Goal: Transaction & Acquisition: Book appointment/travel/reservation

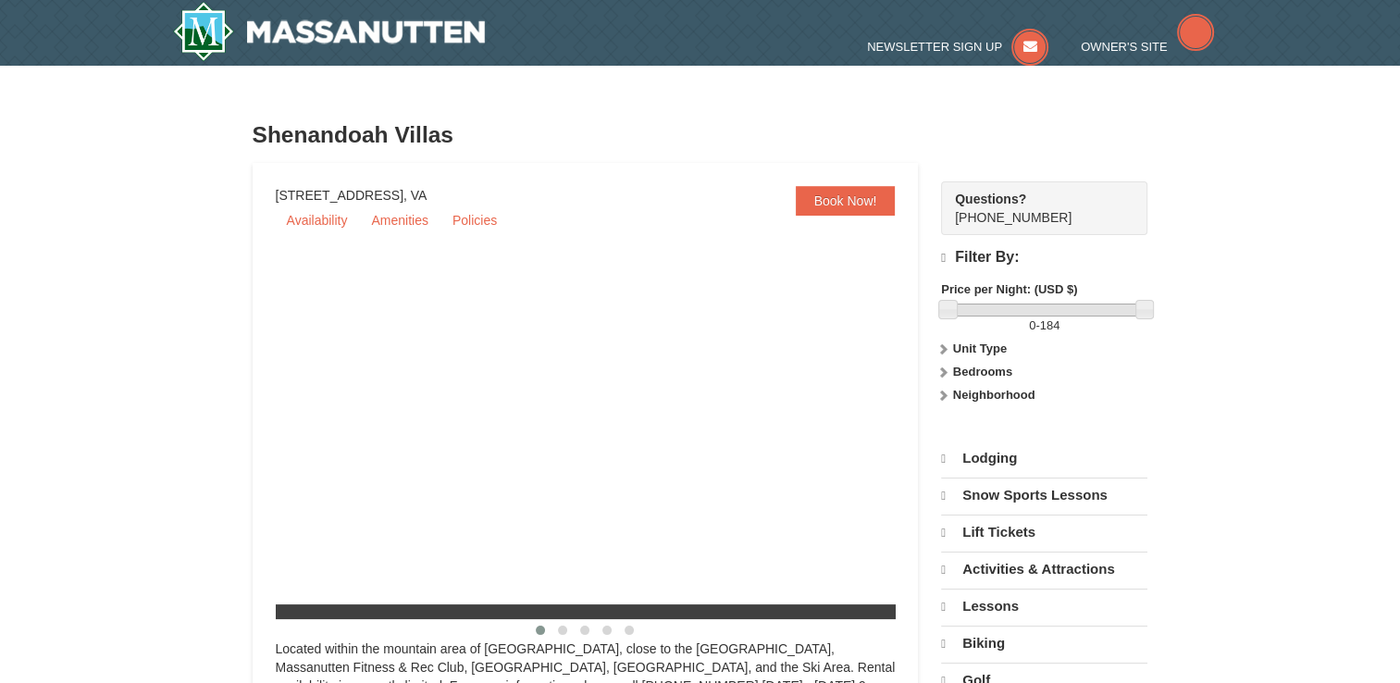
select select "9"
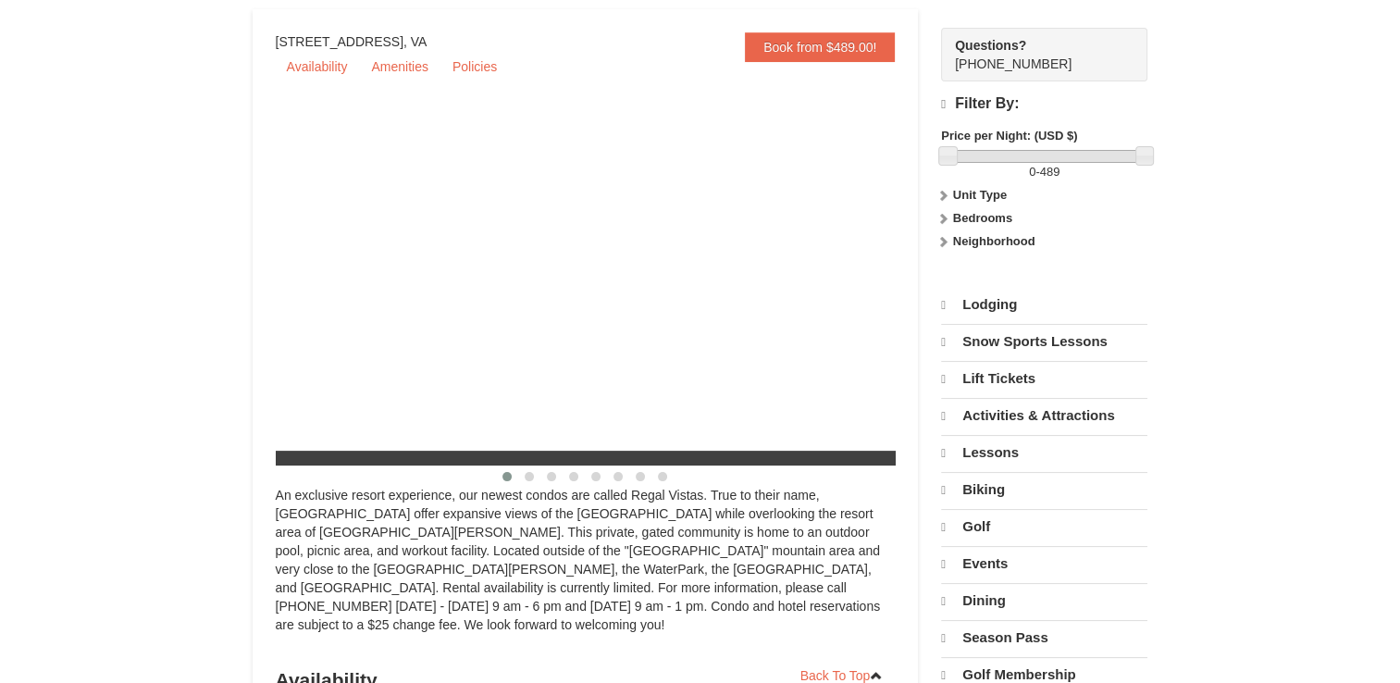
select select "9"
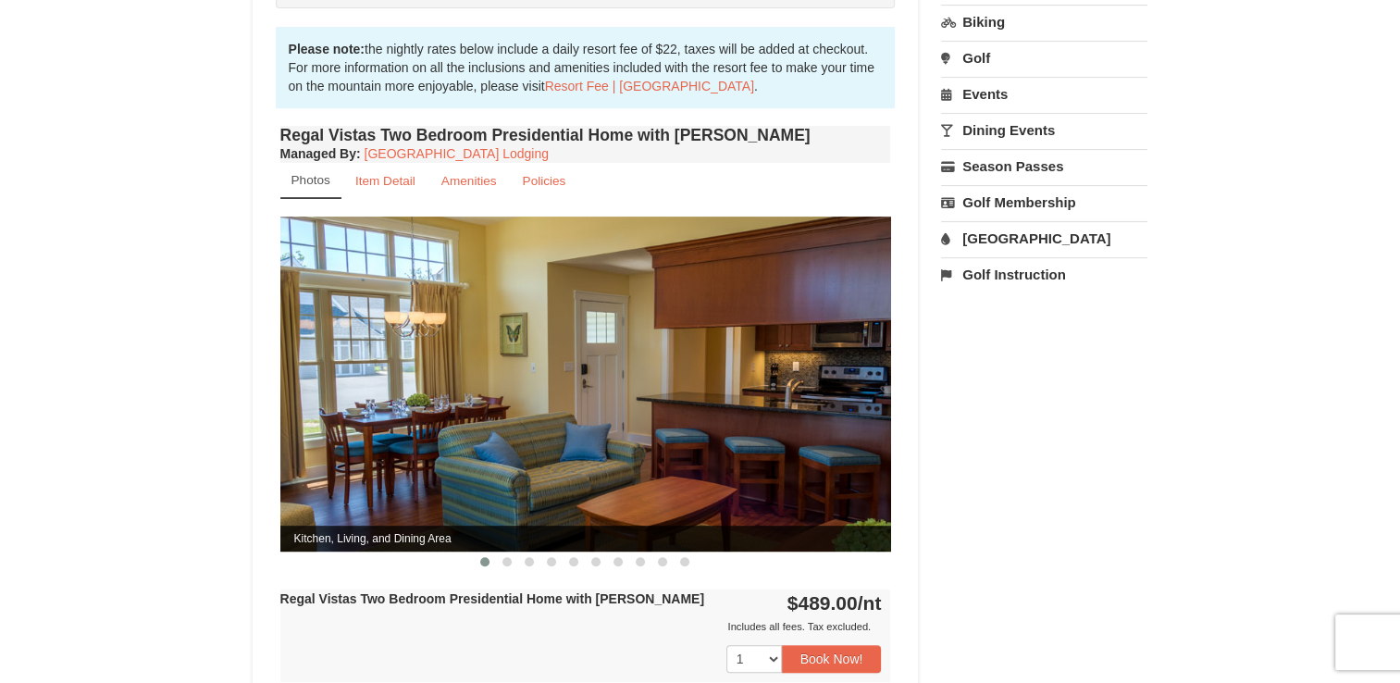
scroll to position [614, 0]
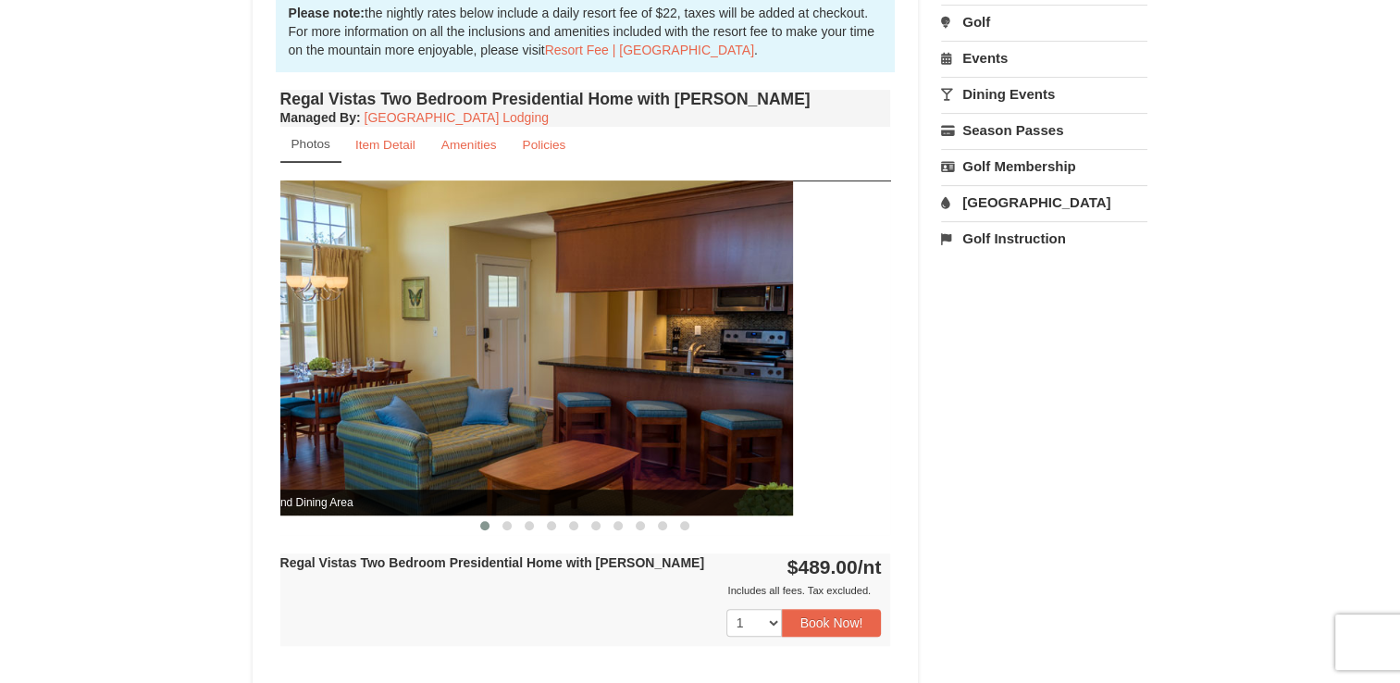
drag, startPoint x: 759, startPoint y: 402, endPoint x: 661, endPoint y: 402, distance: 98.1
click at [661, 402] on img at bounding box center [487, 347] width 611 height 334
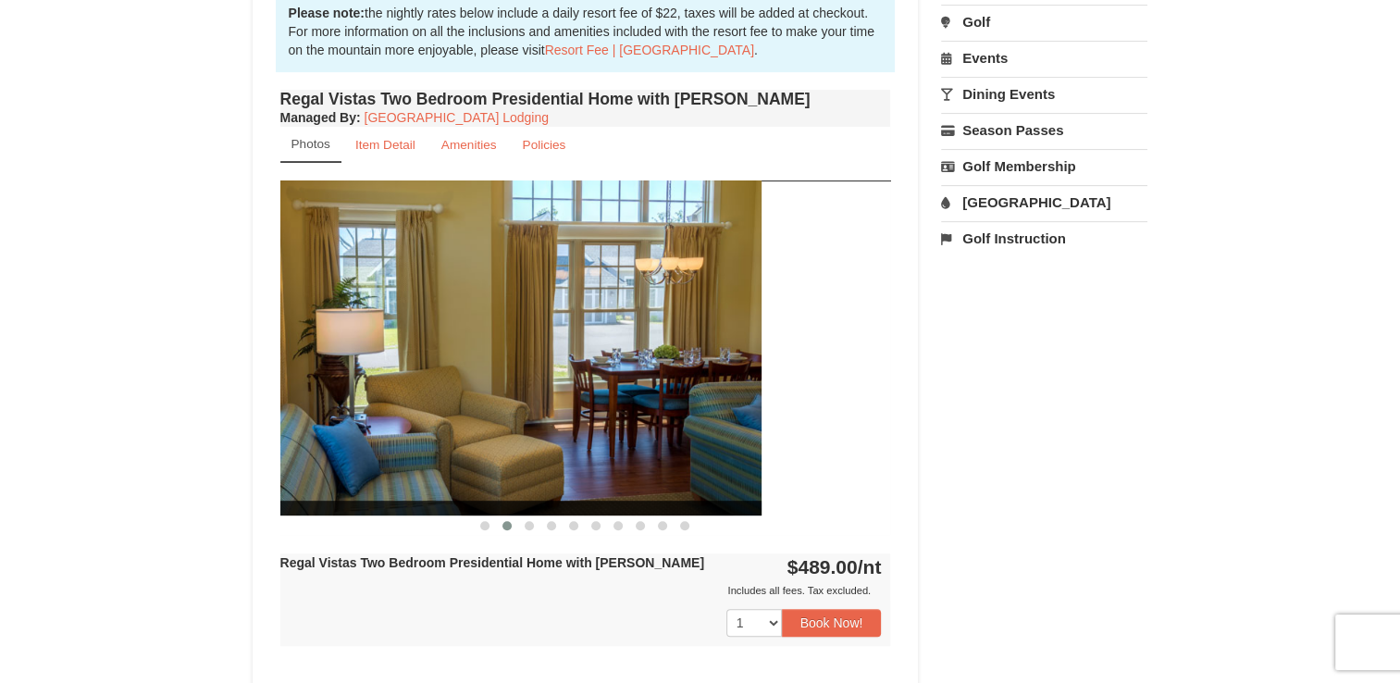
drag, startPoint x: 785, startPoint y: 369, endPoint x: 504, endPoint y: 369, distance: 280.3
click at [504, 369] on img at bounding box center [456, 347] width 611 height 334
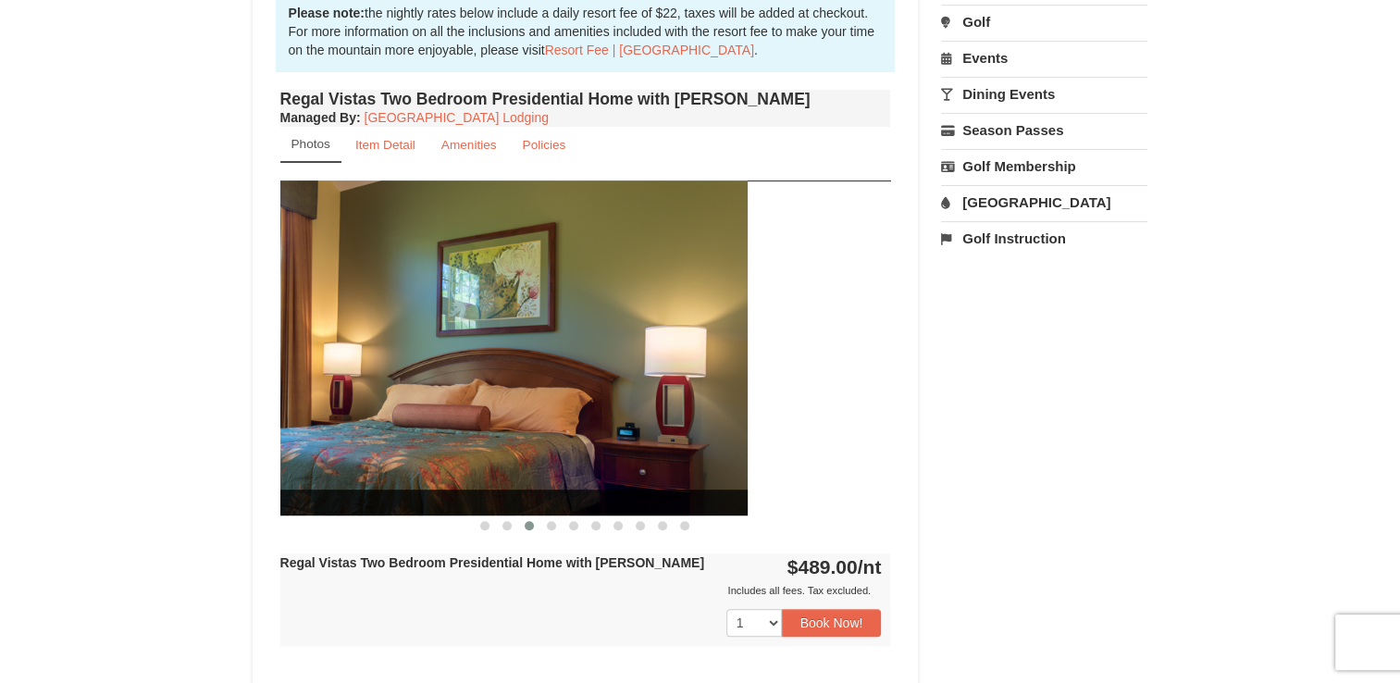
drag, startPoint x: 706, startPoint y: 374, endPoint x: 474, endPoint y: 365, distance: 232.4
click at [474, 365] on img at bounding box center [442, 347] width 611 height 334
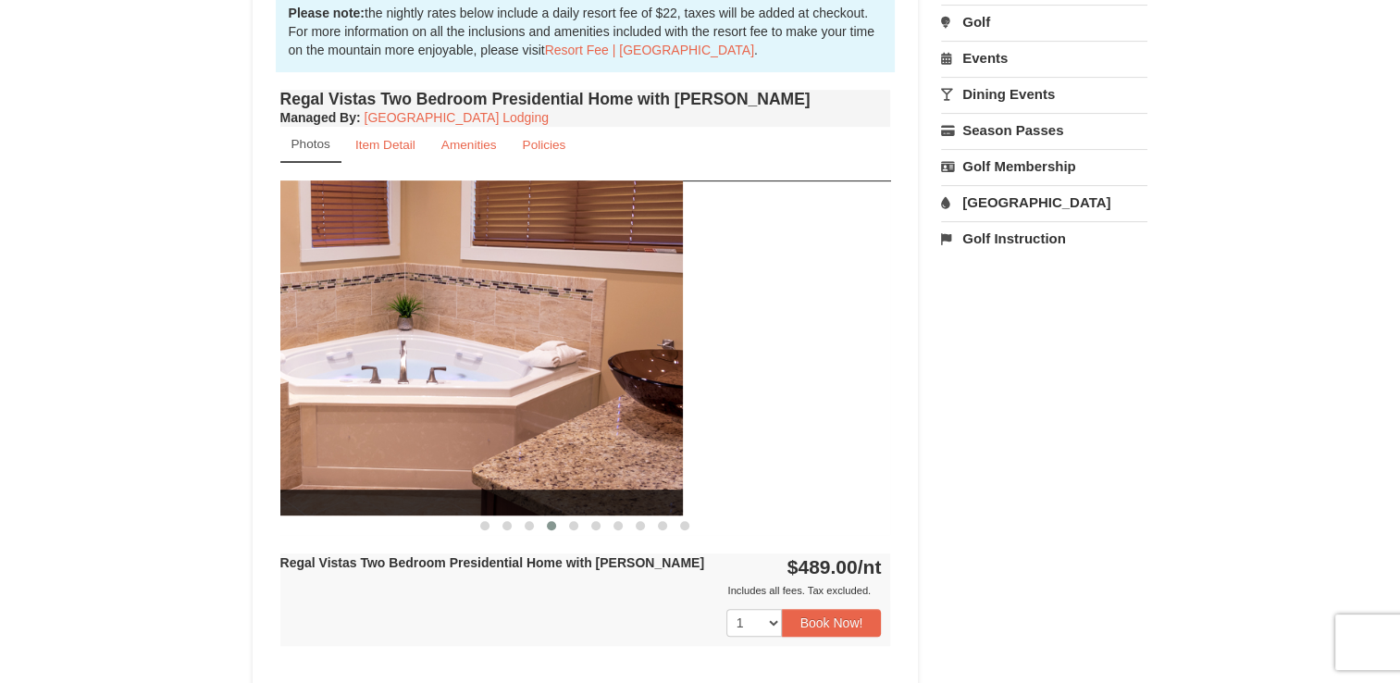
drag, startPoint x: 673, startPoint y: 365, endPoint x: 461, endPoint y: 364, distance: 211.9
click at [461, 364] on img at bounding box center [377, 347] width 611 height 334
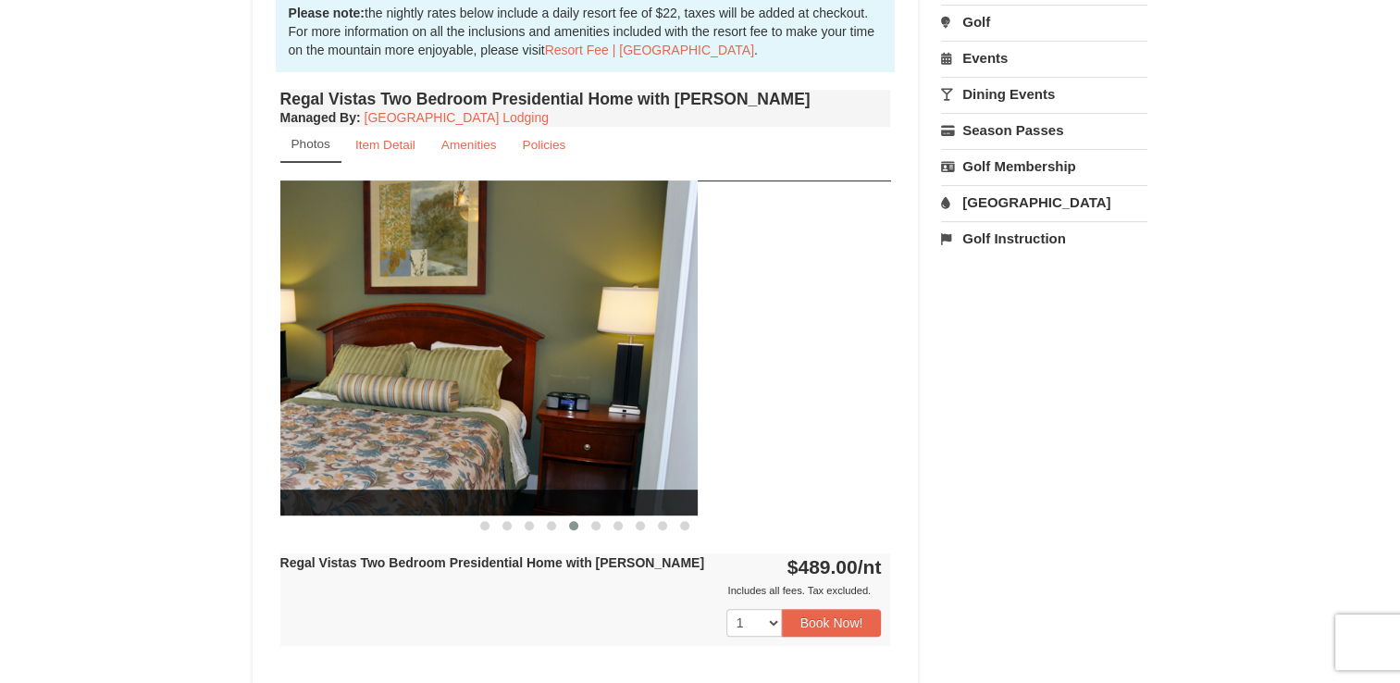
drag, startPoint x: 652, startPoint y: 367, endPoint x: 459, endPoint y: 357, distance: 193.6
click at [459, 357] on img at bounding box center [392, 347] width 611 height 334
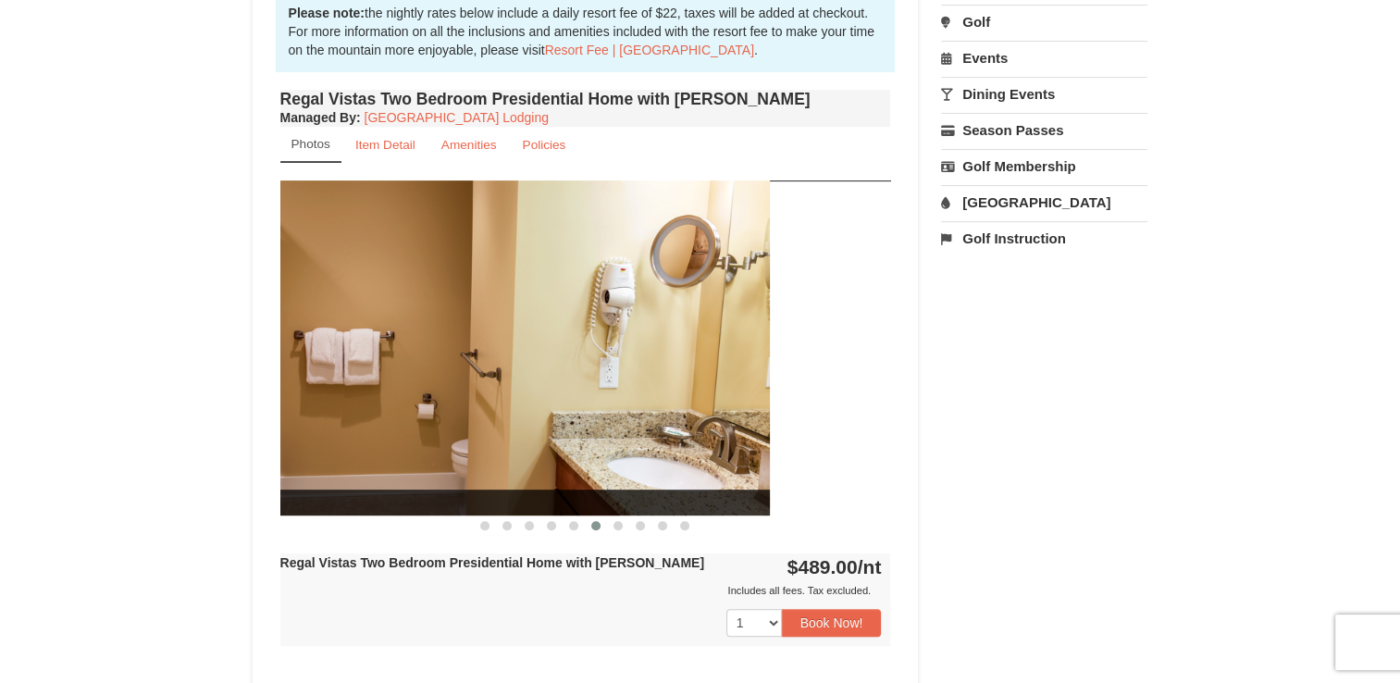
drag, startPoint x: 685, startPoint y: 365, endPoint x: 352, endPoint y: 353, distance: 333.3
click at [352, 353] on img at bounding box center [464, 347] width 611 height 334
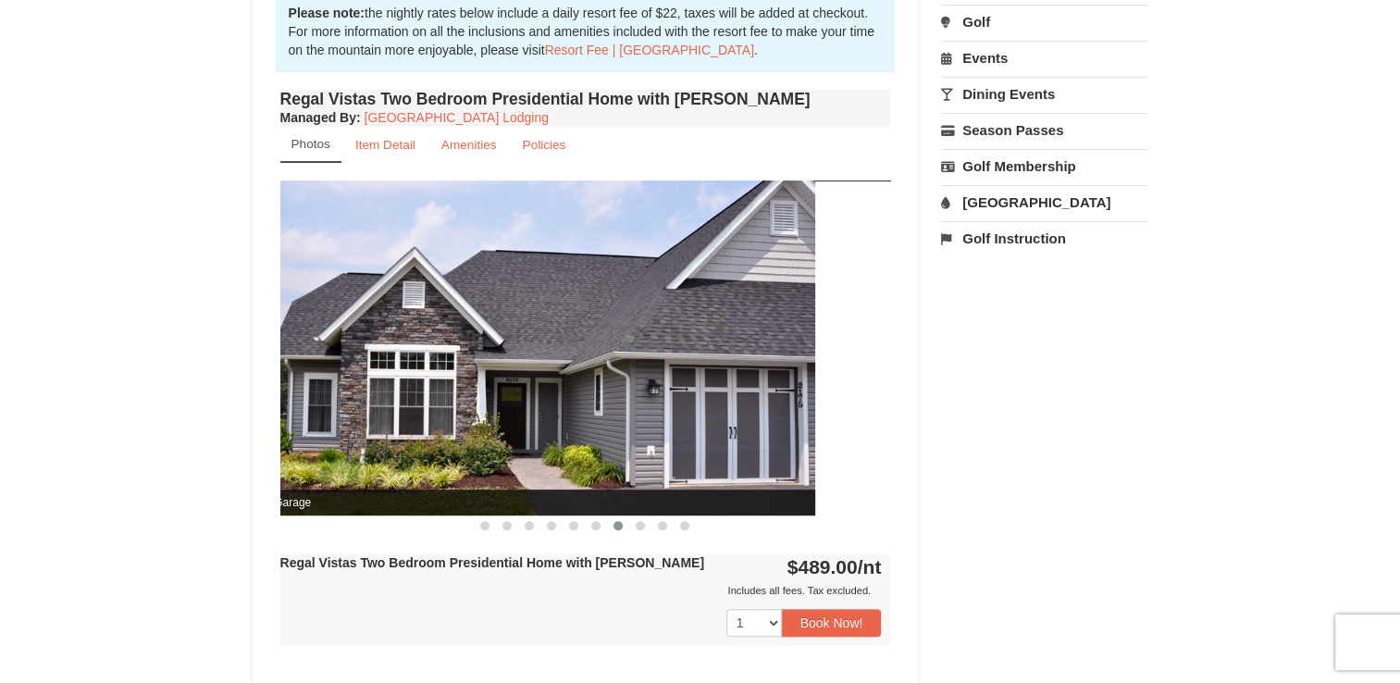
drag, startPoint x: 648, startPoint y: 350, endPoint x: 438, endPoint y: 339, distance: 210.3
click at [438, 339] on img at bounding box center [509, 347] width 611 height 334
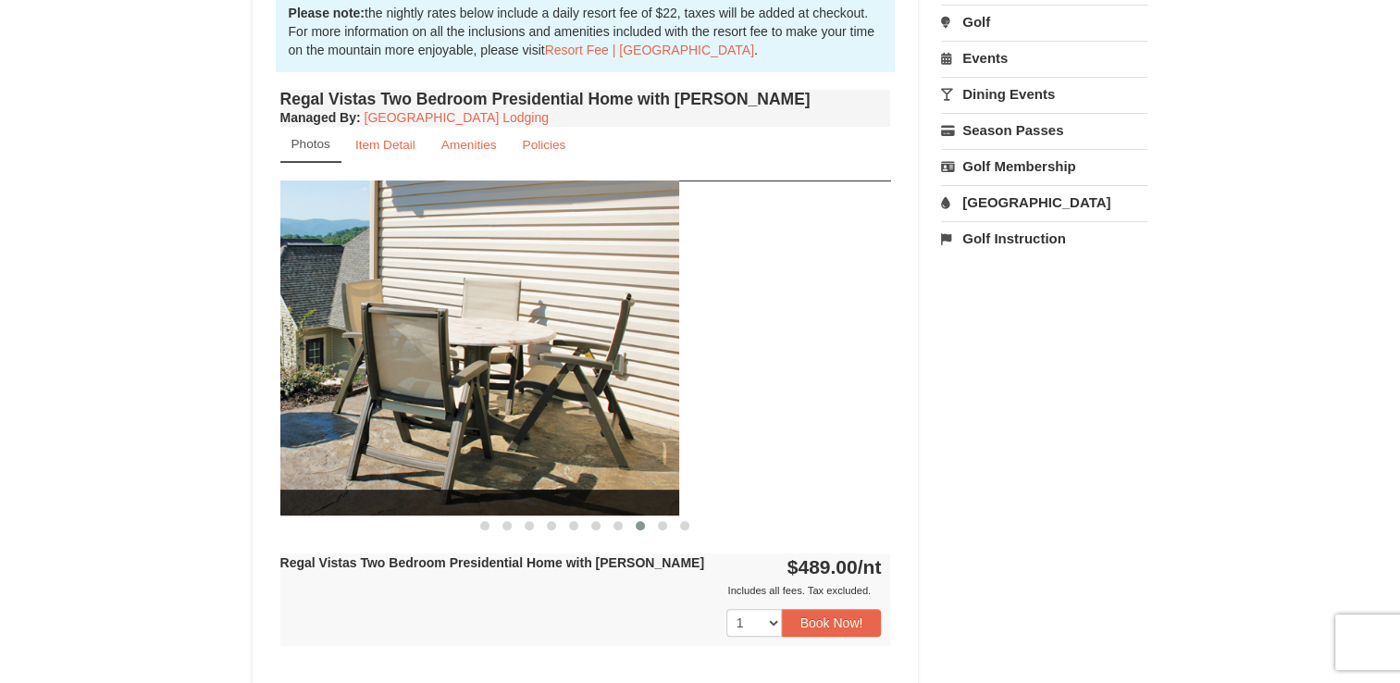
drag, startPoint x: 666, startPoint y: 349, endPoint x: 449, endPoint y: 341, distance: 217.6
click at [449, 341] on img at bounding box center [373, 347] width 611 height 334
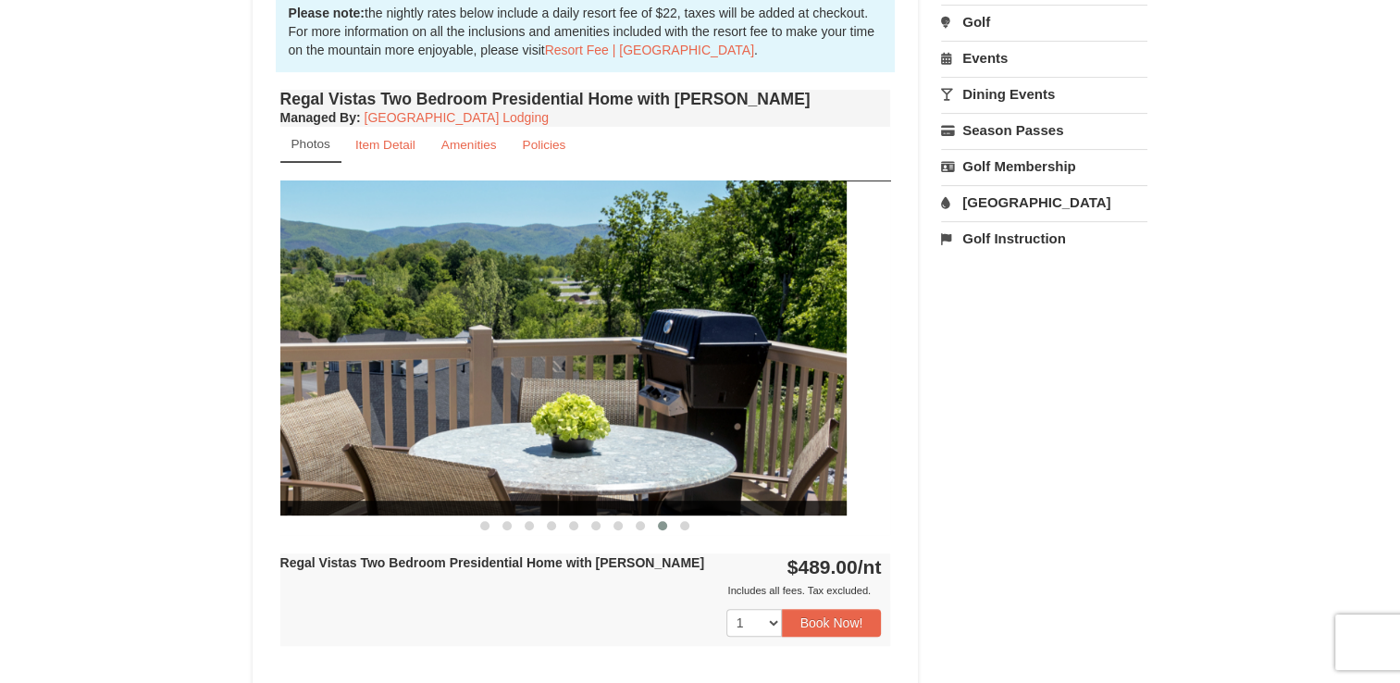
drag, startPoint x: 677, startPoint y: 368, endPoint x: 431, endPoint y: 368, distance: 246.1
click at [431, 368] on img at bounding box center [541, 347] width 611 height 334
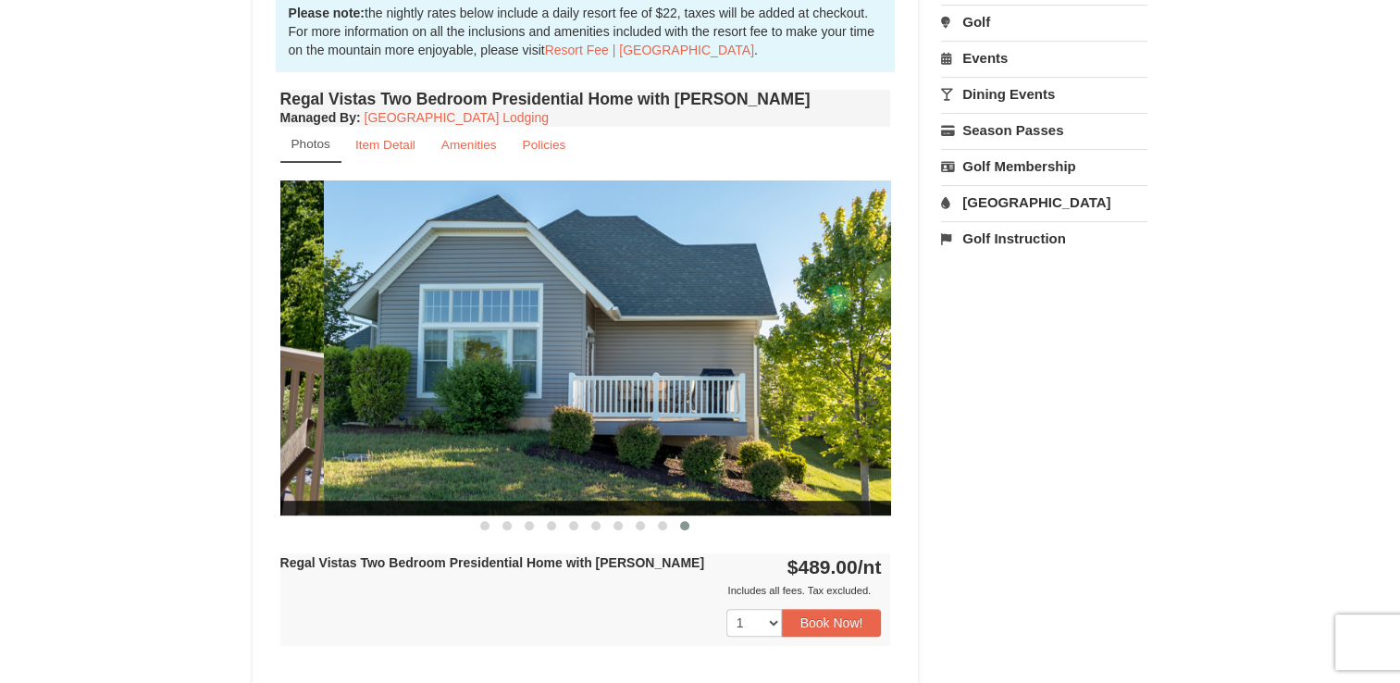
drag, startPoint x: 431, startPoint y: 368, endPoint x: 744, endPoint y: 390, distance: 313.5
click at [744, 390] on img at bounding box center [629, 347] width 611 height 334
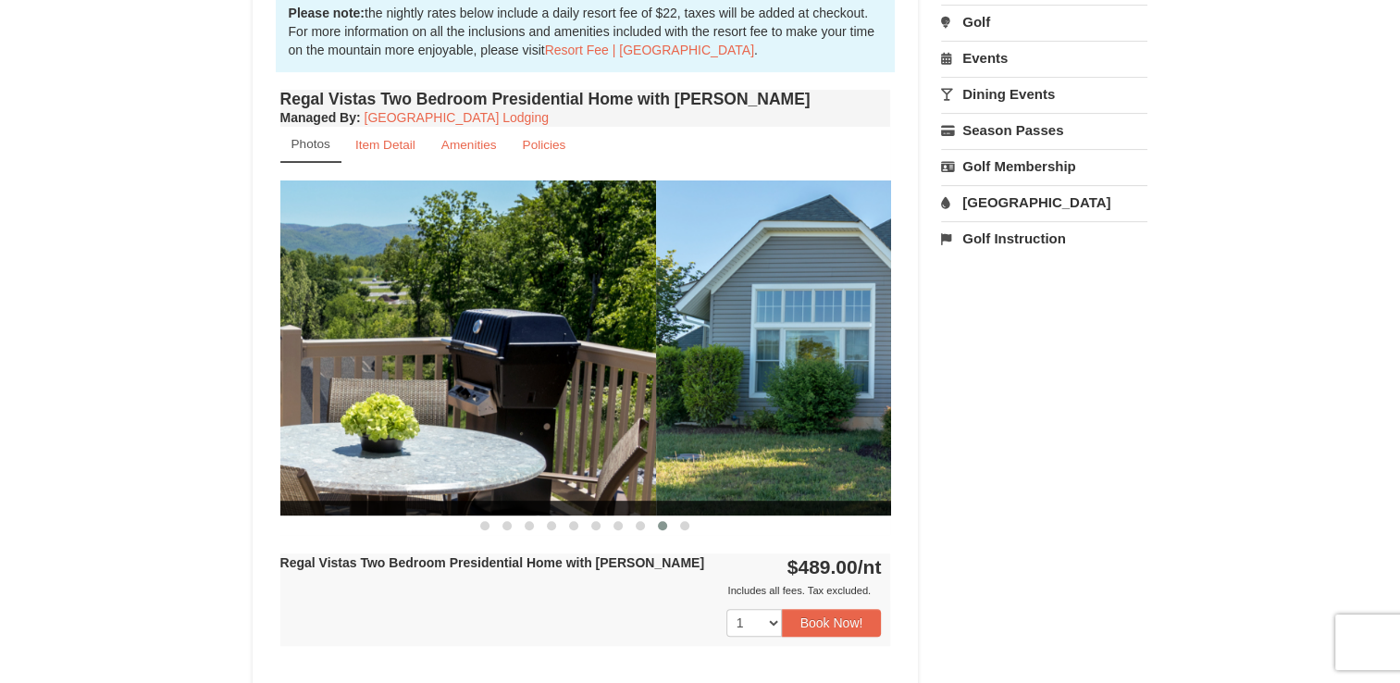
drag, startPoint x: 803, startPoint y: 380, endPoint x: 565, endPoint y: 379, distance: 237.8
click at [565, 379] on img at bounding box center [350, 347] width 611 height 334
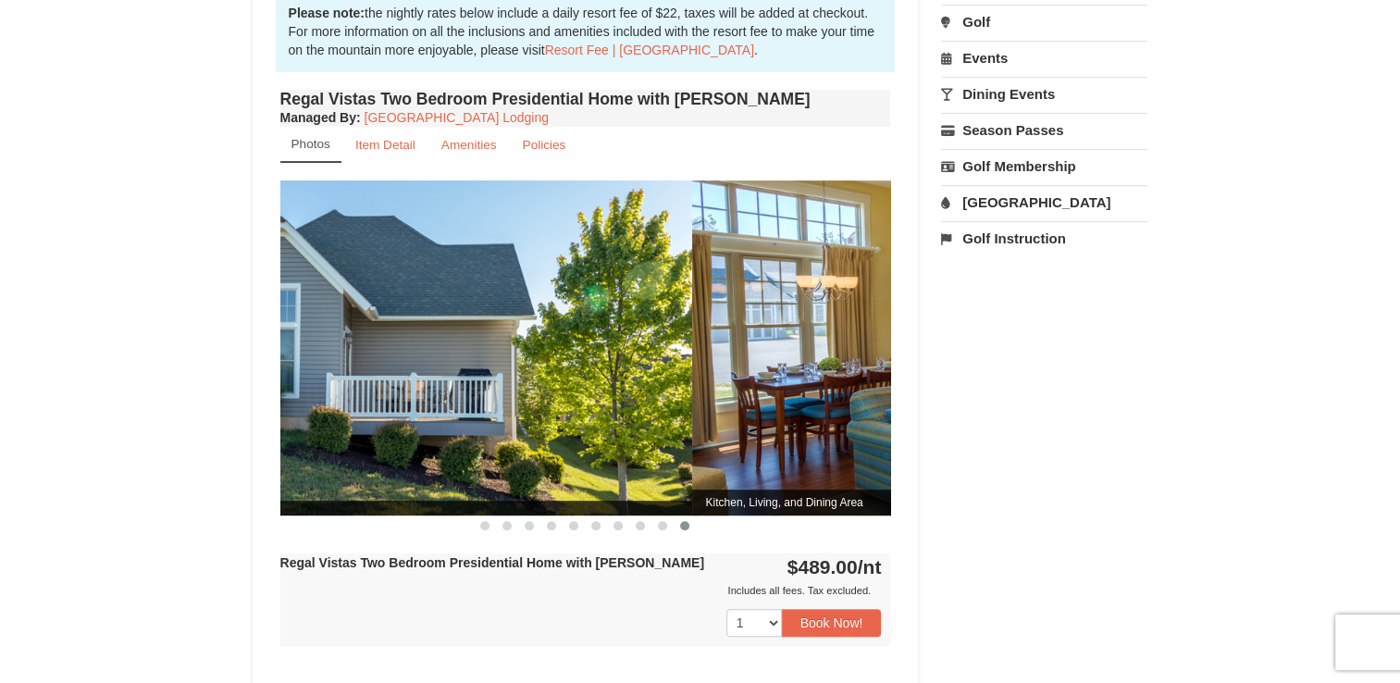
drag, startPoint x: 778, startPoint y: 371, endPoint x: 579, endPoint y: 371, distance: 198.9
click at [579, 371] on img at bounding box center [386, 347] width 611 height 334
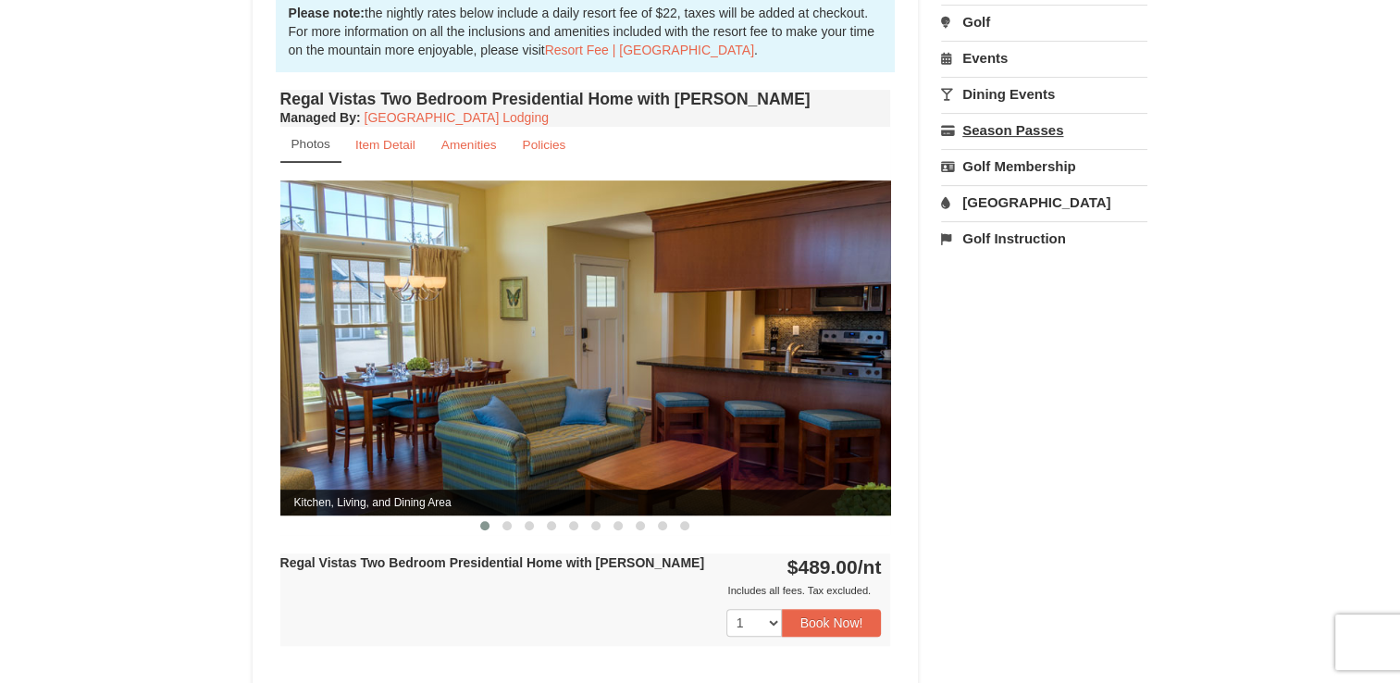
click at [1021, 125] on link "Season Passes" at bounding box center [1044, 130] width 206 height 34
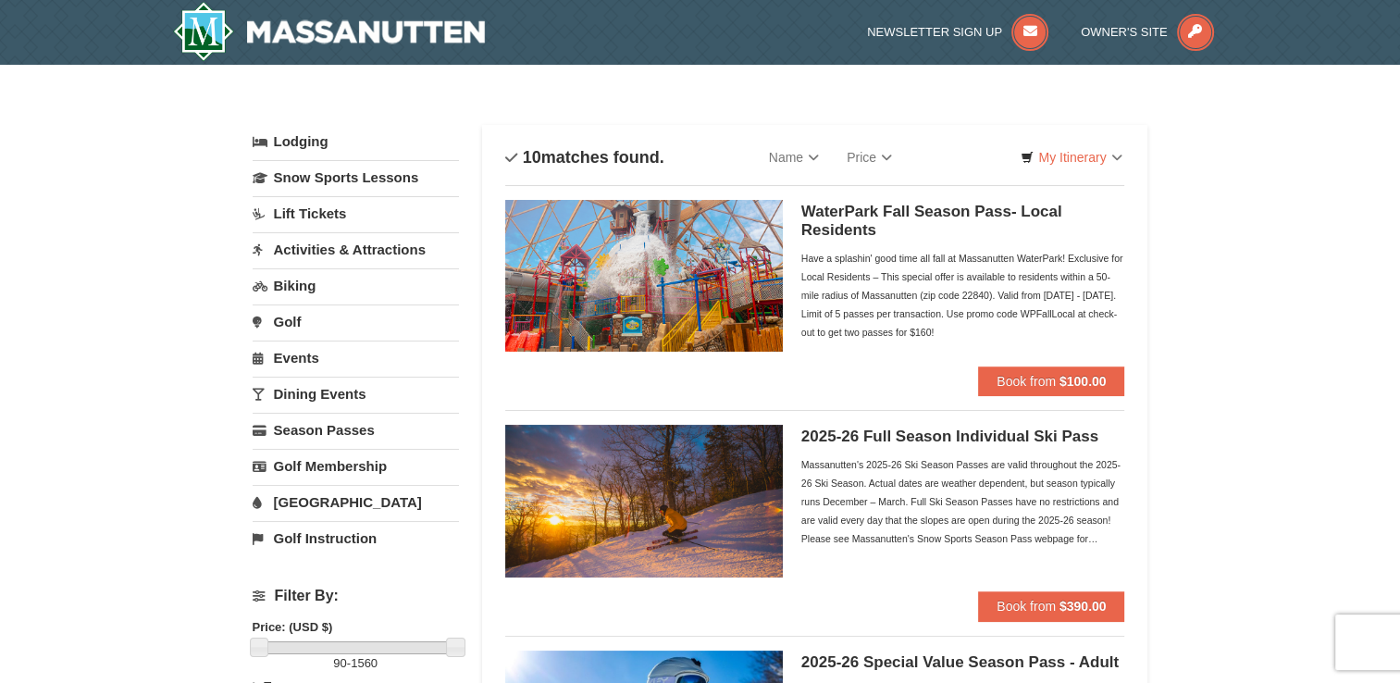
click at [307, 210] on link "Lift Tickets" at bounding box center [356, 213] width 206 height 34
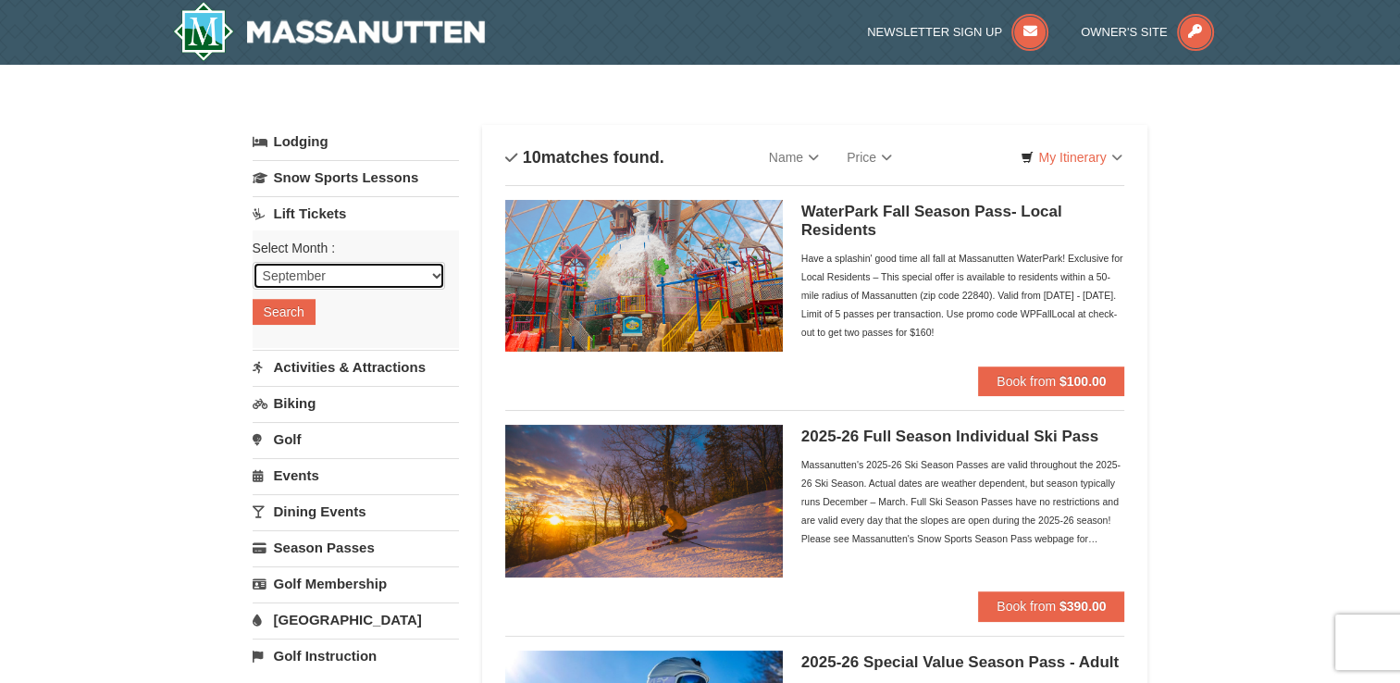
click at [433, 271] on select "September October November December January February March April May June July …" at bounding box center [349, 276] width 192 height 28
click at [253, 262] on select "September October November December January February March April May June July …" at bounding box center [349, 276] width 192 height 28
click at [274, 310] on button "Search" at bounding box center [284, 312] width 63 height 26
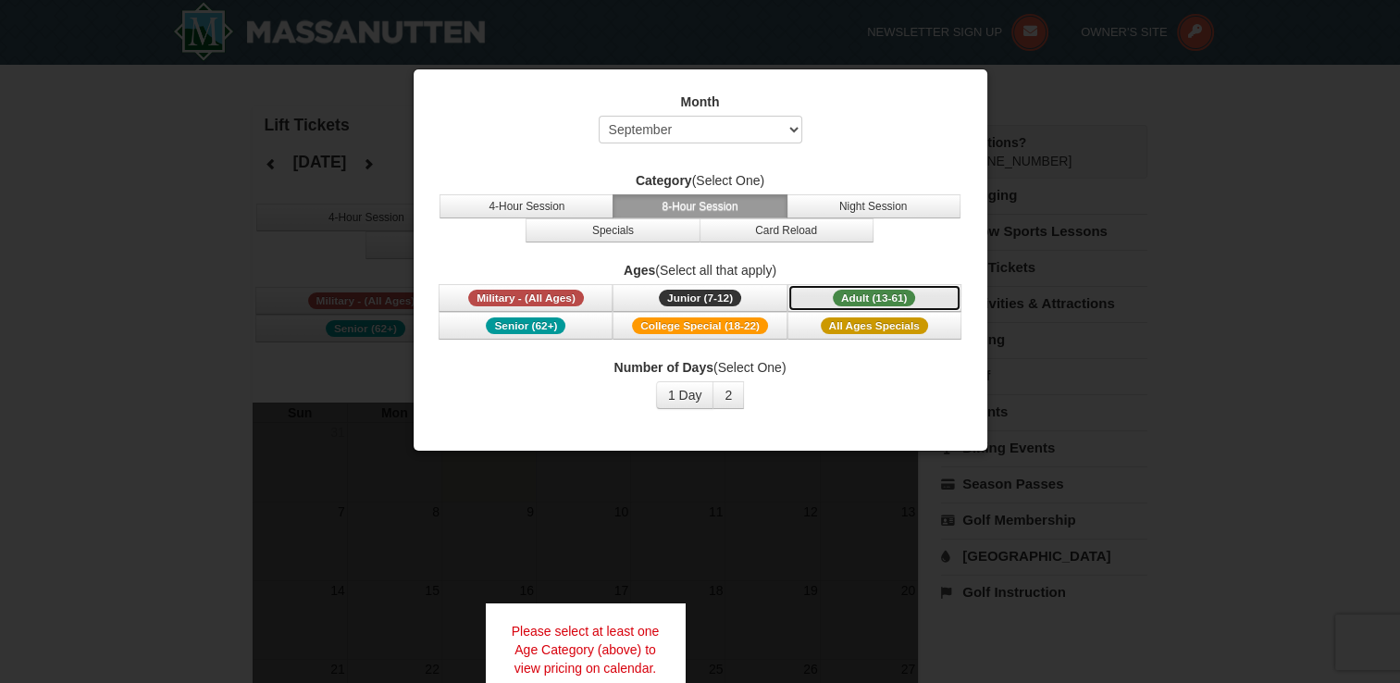
click at [872, 298] on span "Adult (13-61)" at bounding box center [874, 298] width 83 height 17
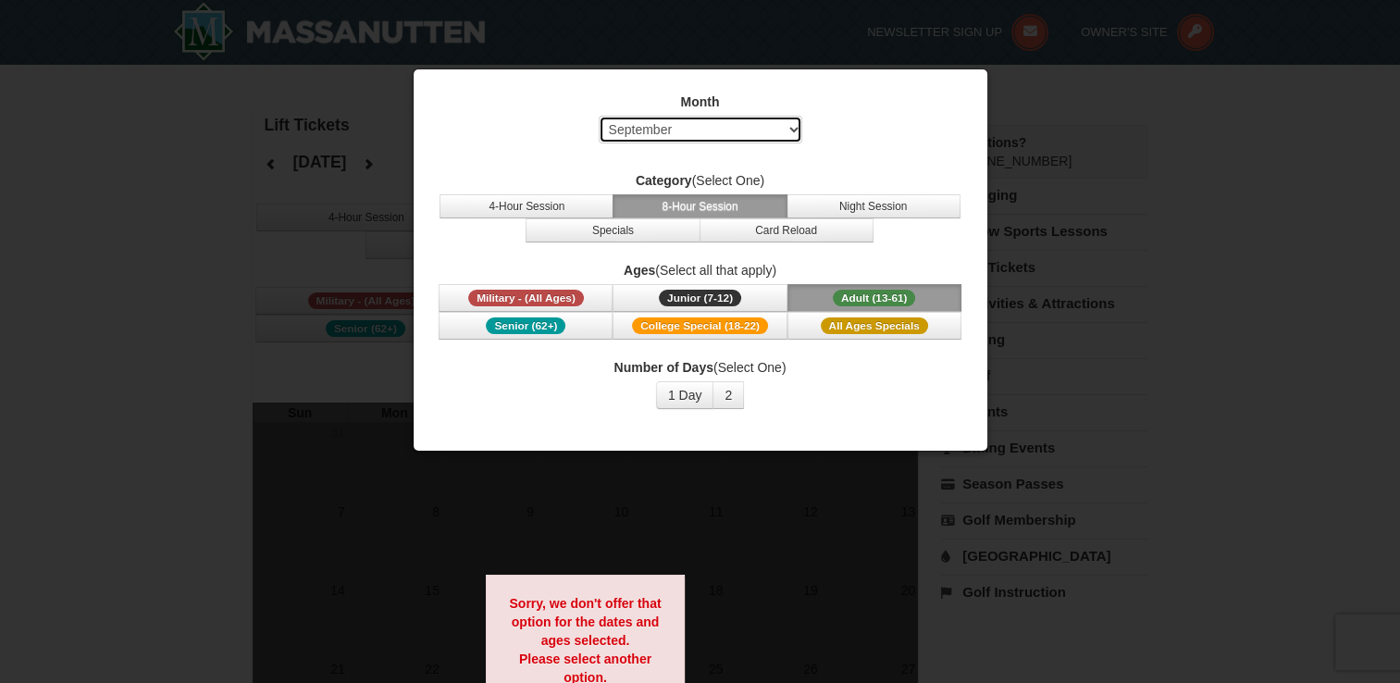
click at [789, 128] on select "Select September October November December January February March April May Jun…" at bounding box center [701, 130] width 204 height 28
select select "10"
click at [599, 116] on select "Select September October November December January February March April May Jun…" at bounding box center [701, 130] width 204 height 28
click at [848, 294] on span "Adult (13-61)" at bounding box center [874, 298] width 83 height 17
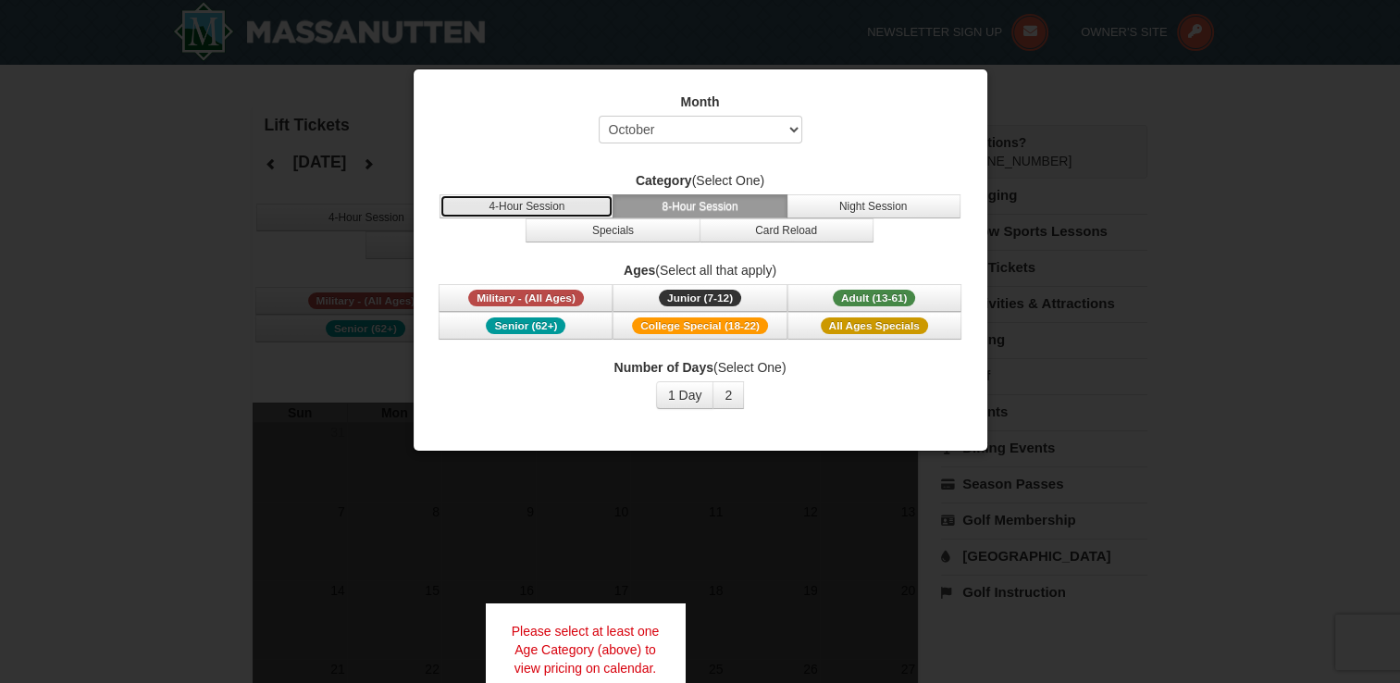
click at [548, 206] on button "4-Hour Session" at bounding box center [526, 206] width 174 height 24
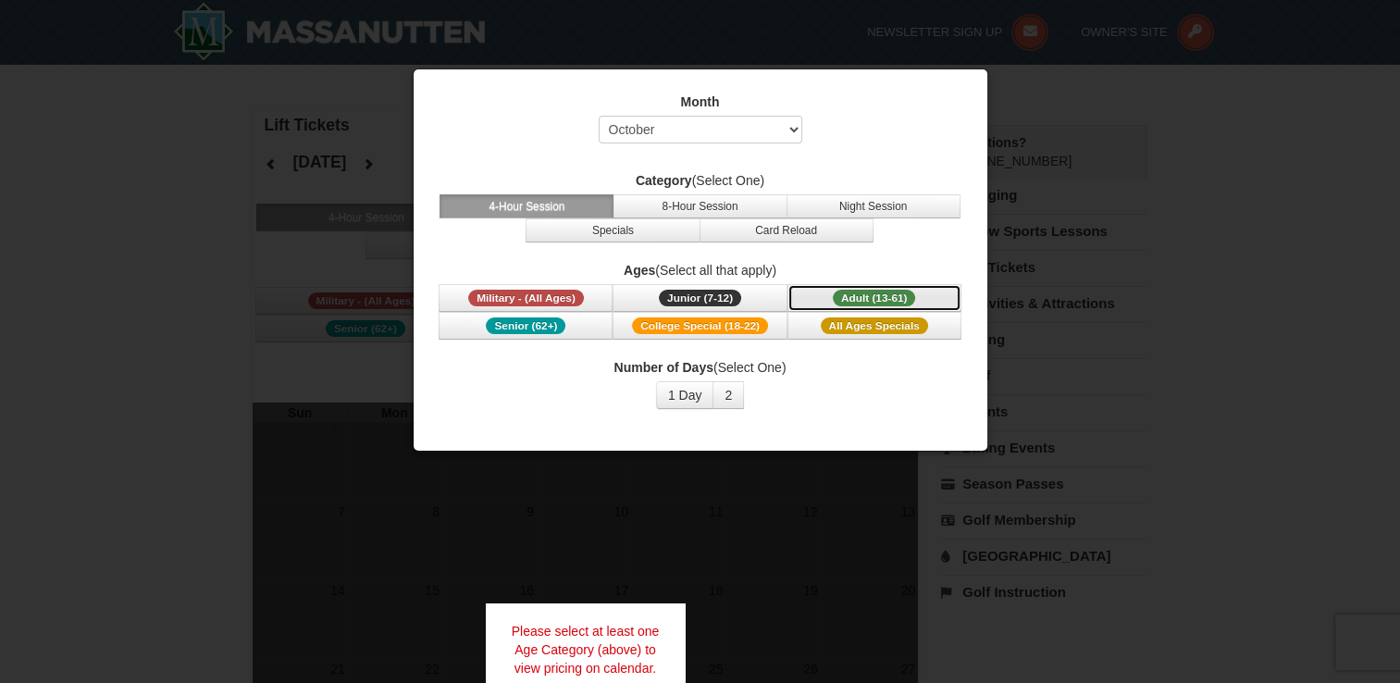
click at [868, 298] on span "Adult (13-61)" at bounding box center [874, 298] width 83 height 17
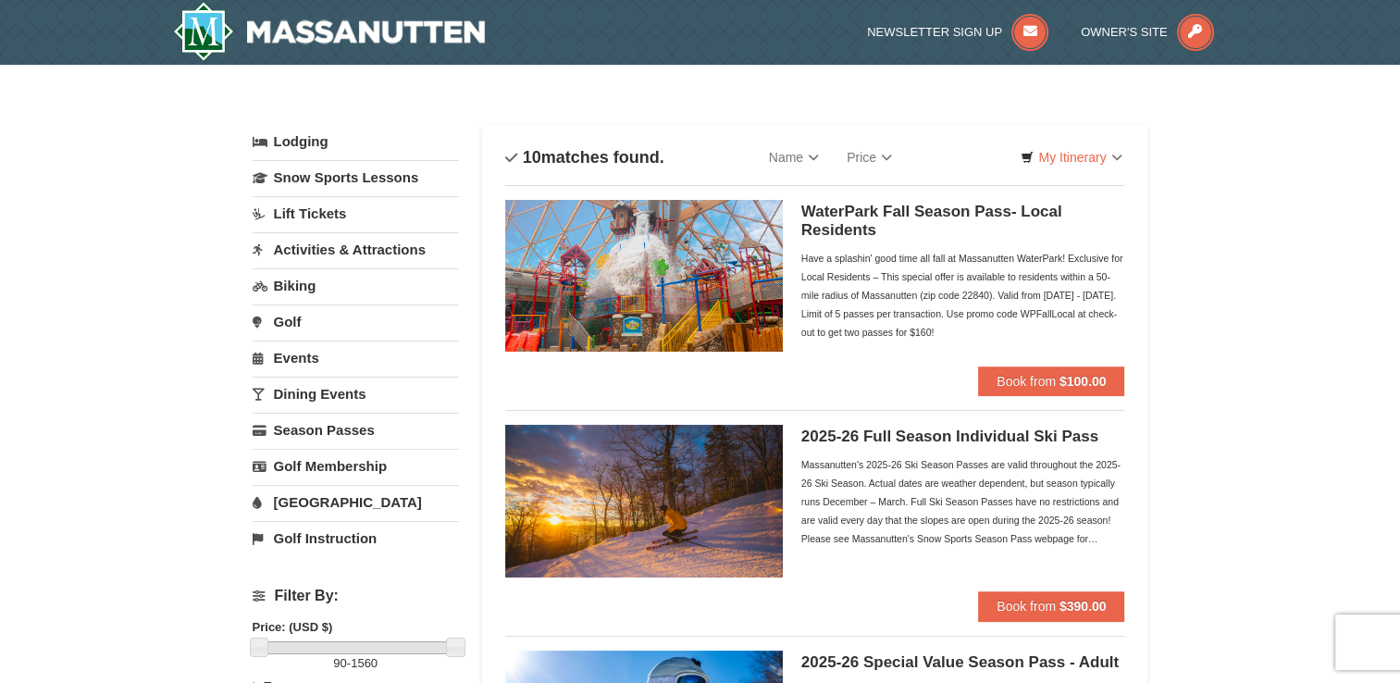
click at [300, 320] on link "Golf" at bounding box center [356, 321] width 206 height 34
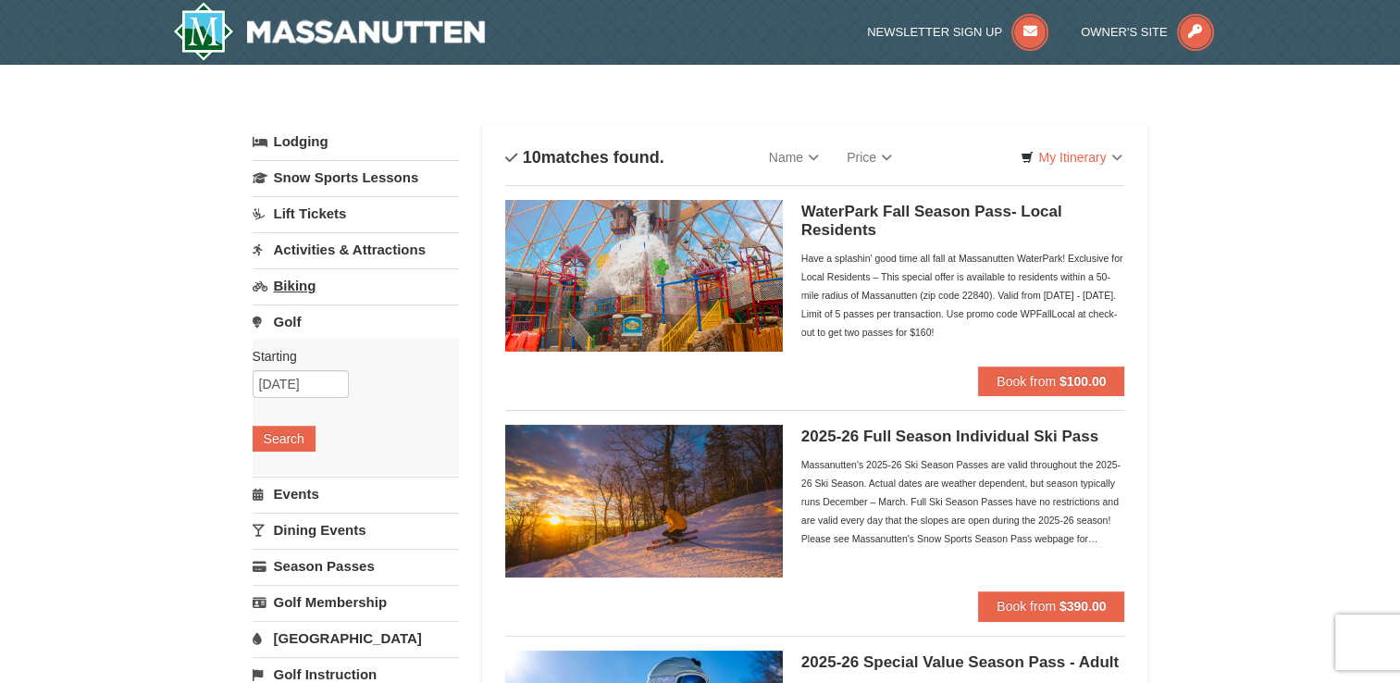
scroll to position [308, 0]
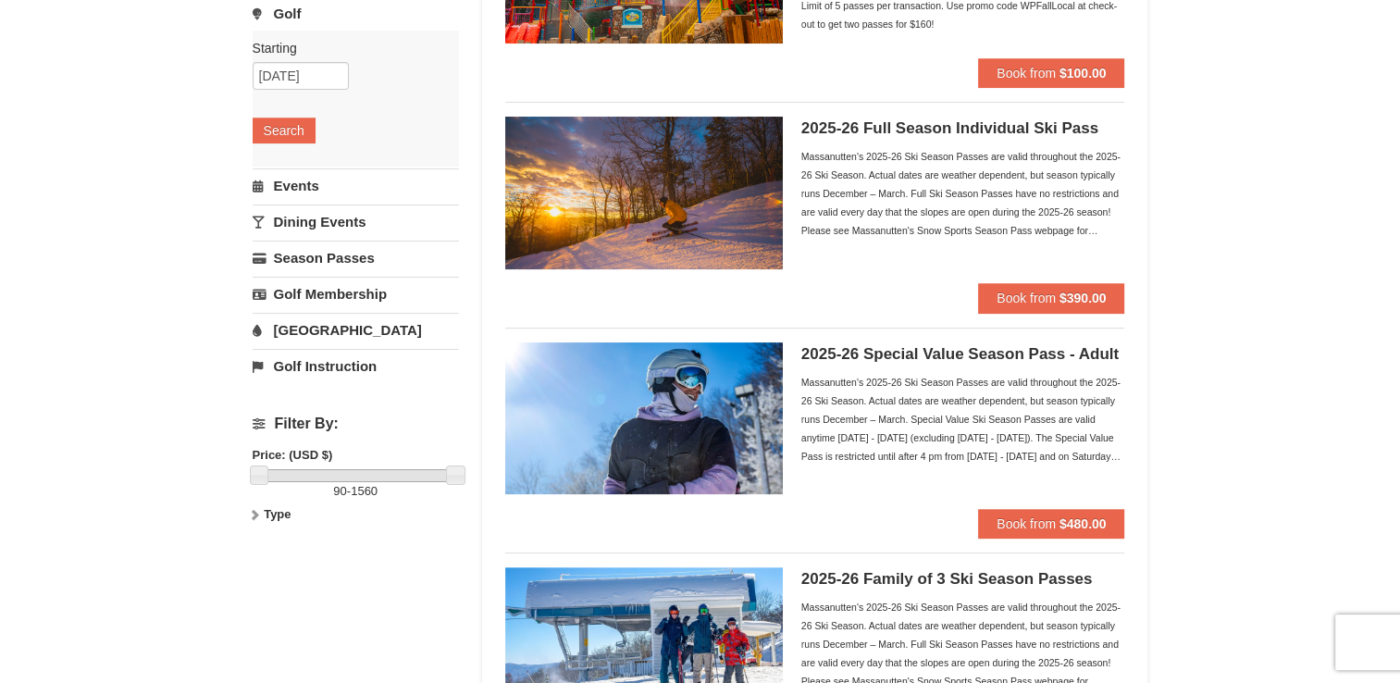
click at [340, 361] on link "Golf Instruction" at bounding box center [356, 366] width 206 height 34
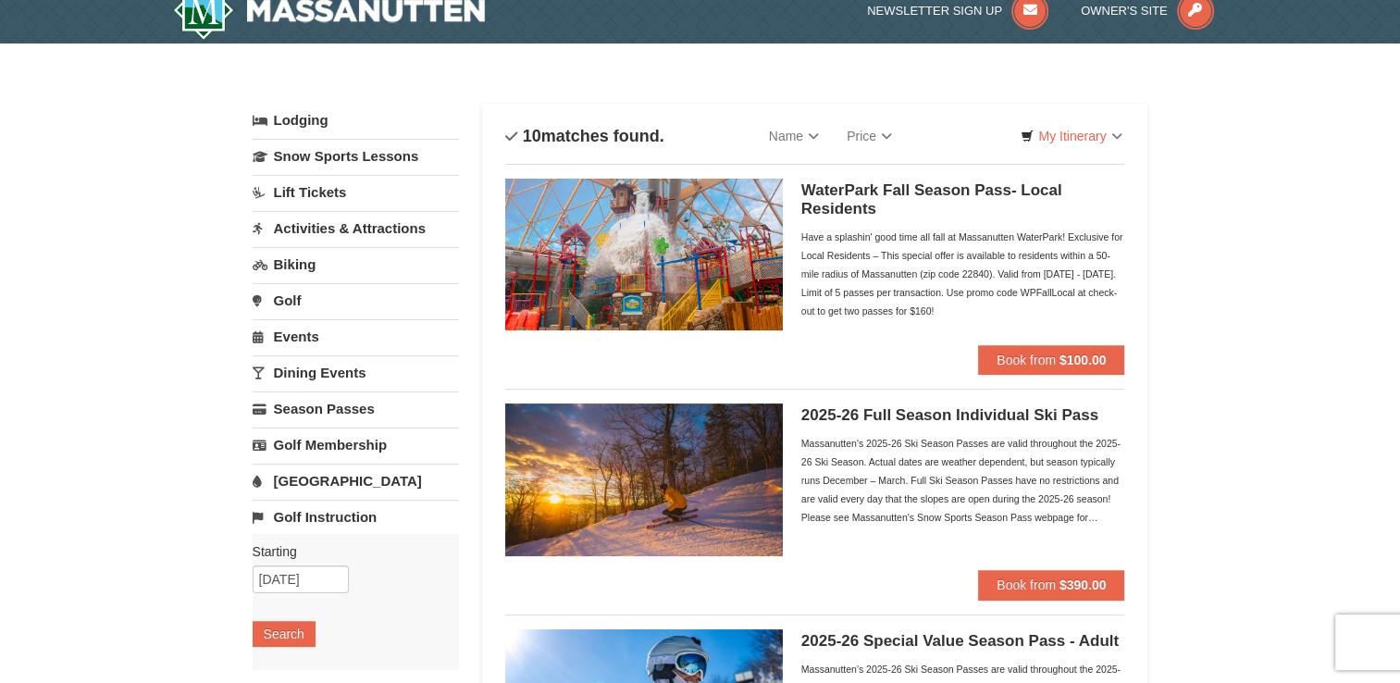
scroll to position [0, 0]
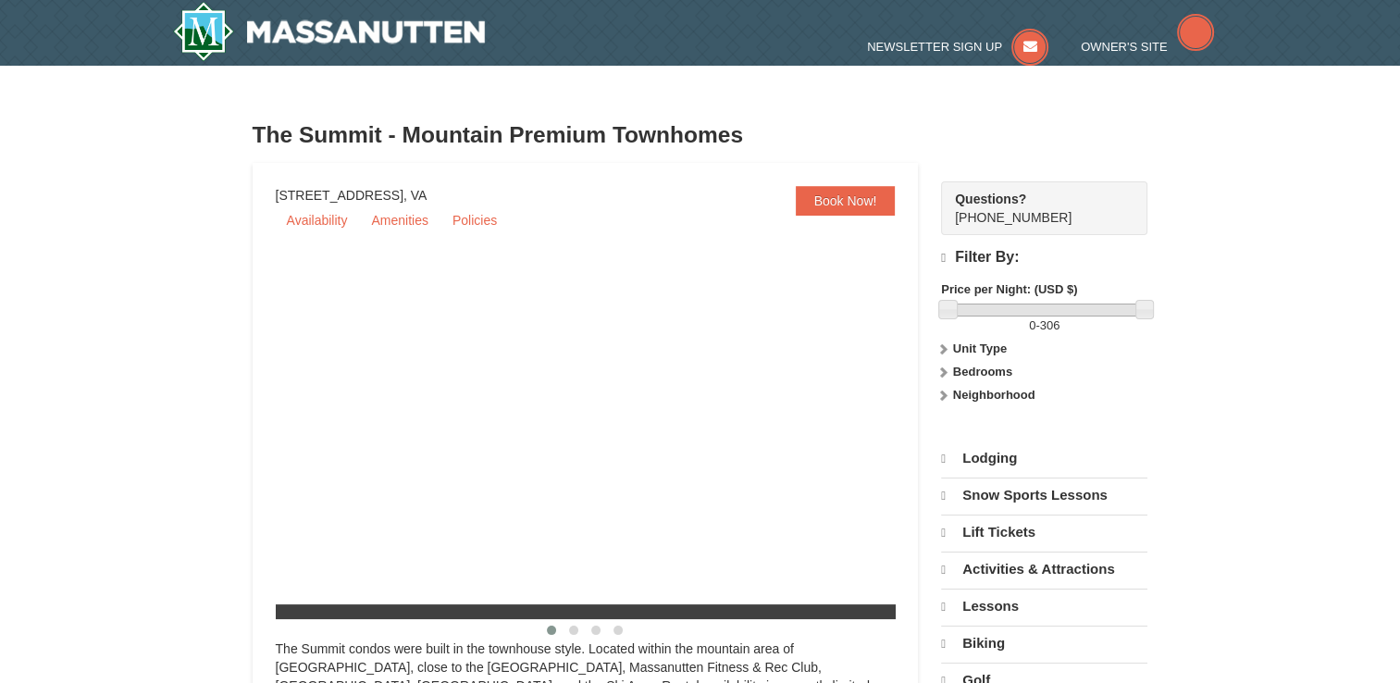
select select "9"
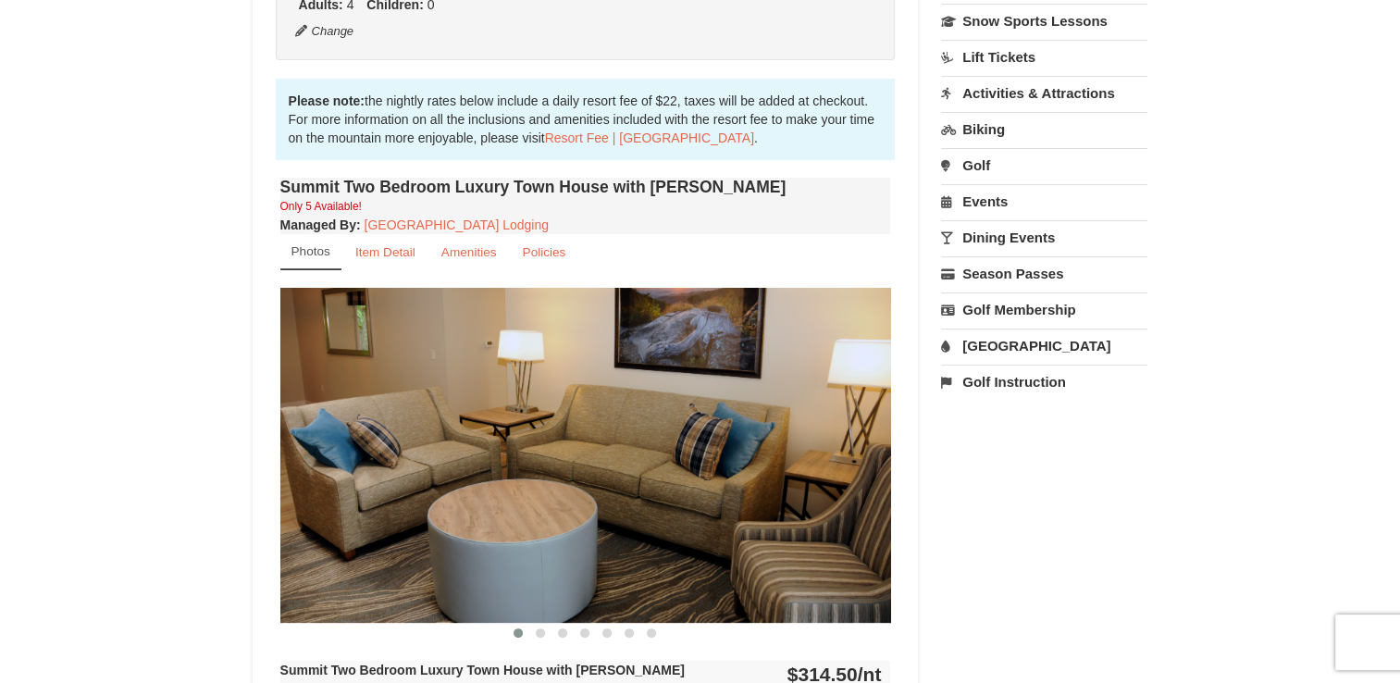
scroll to position [463, 0]
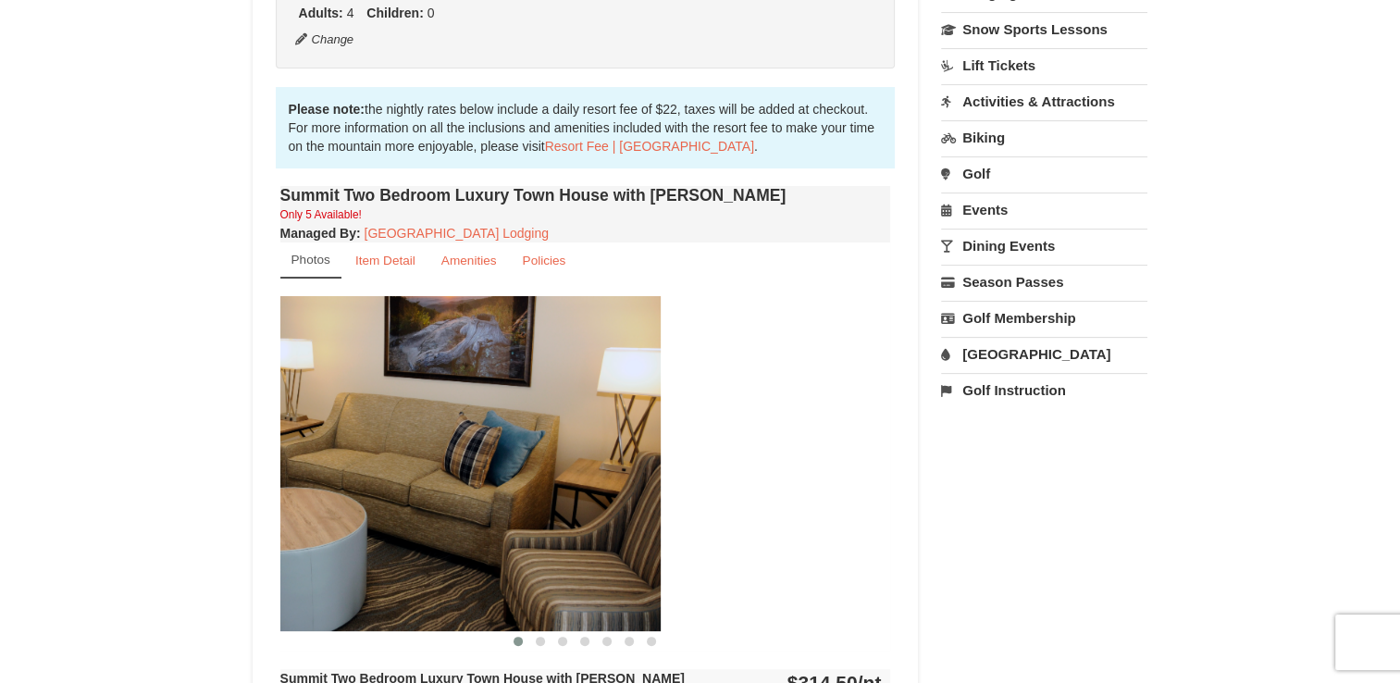
drag, startPoint x: 811, startPoint y: 475, endPoint x: 580, endPoint y: 464, distance: 230.7
click at [580, 464] on img at bounding box center [355, 463] width 611 height 334
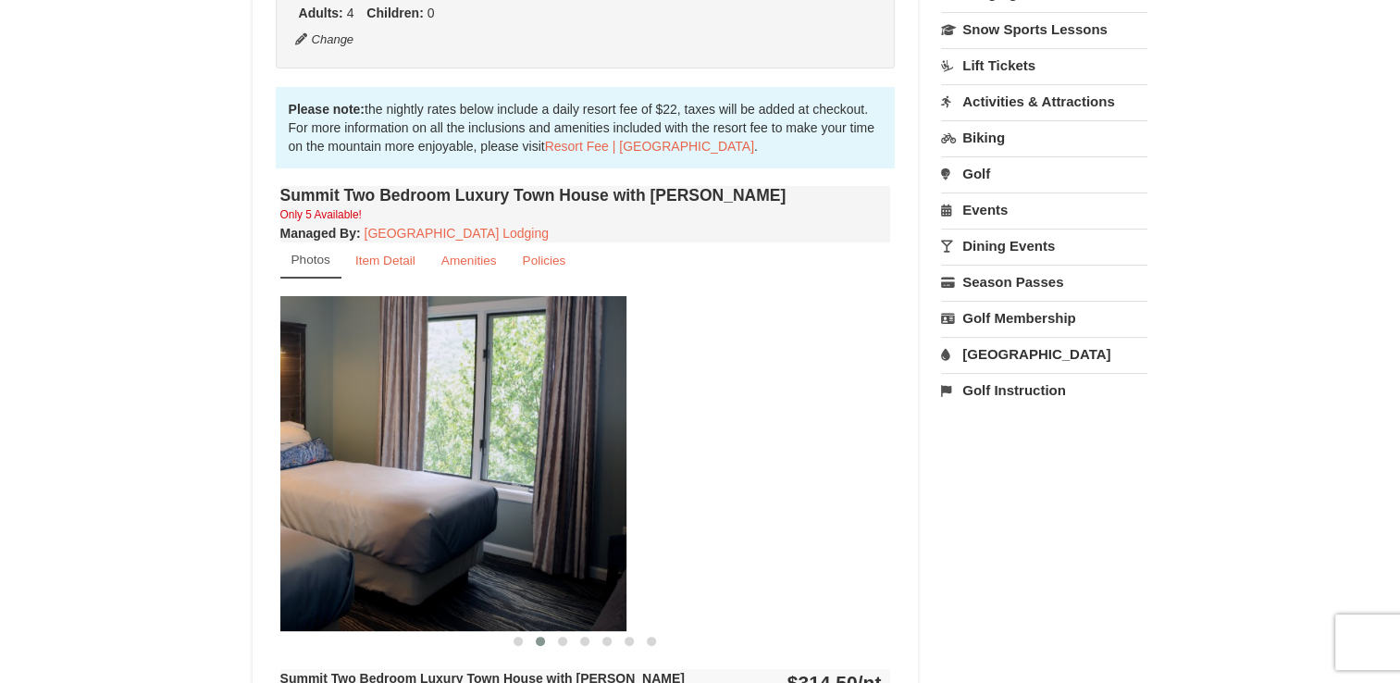
drag, startPoint x: 628, startPoint y: 461, endPoint x: 415, endPoint y: 439, distance: 214.8
click at [415, 439] on img at bounding box center [321, 463] width 611 height 334
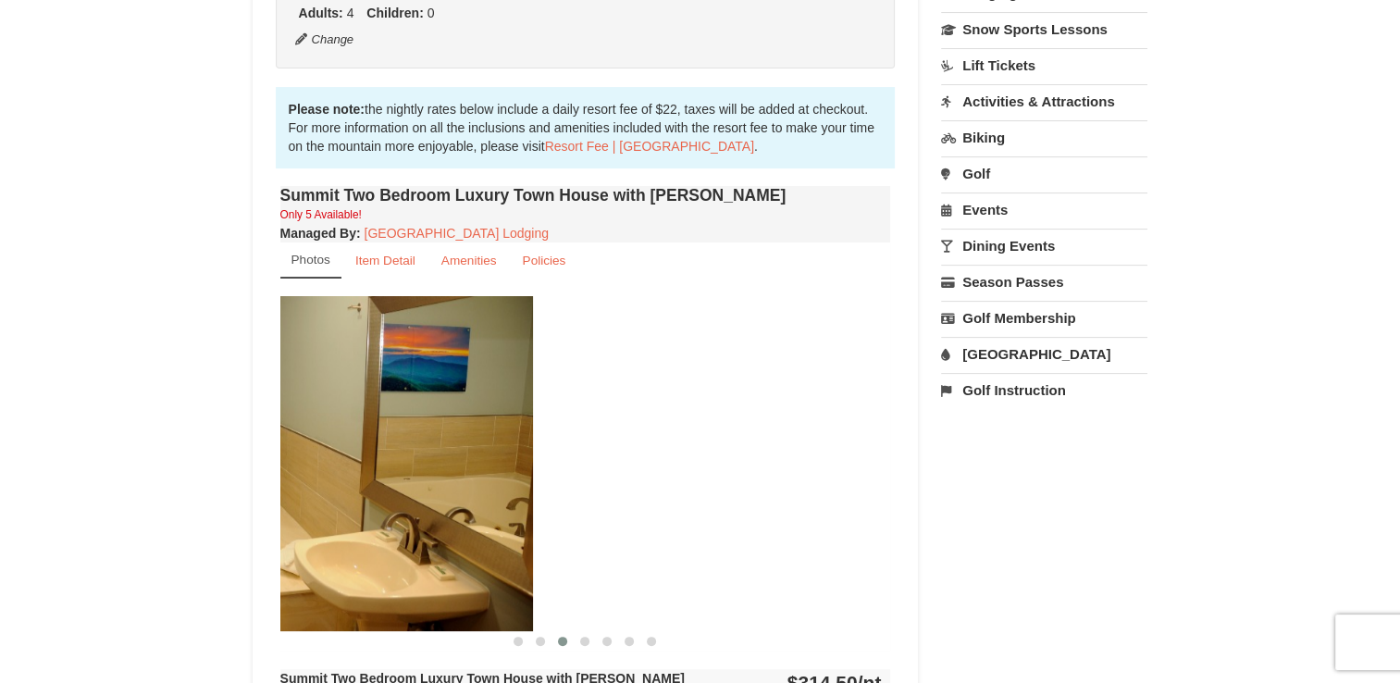
drag, startPoint x: 676, startPoint y: 444, endPoint x: 308, endPoint y: 404, distance: 370.4
click at [308, 404] on img at bounding box center [227, 463] width 611 height 334
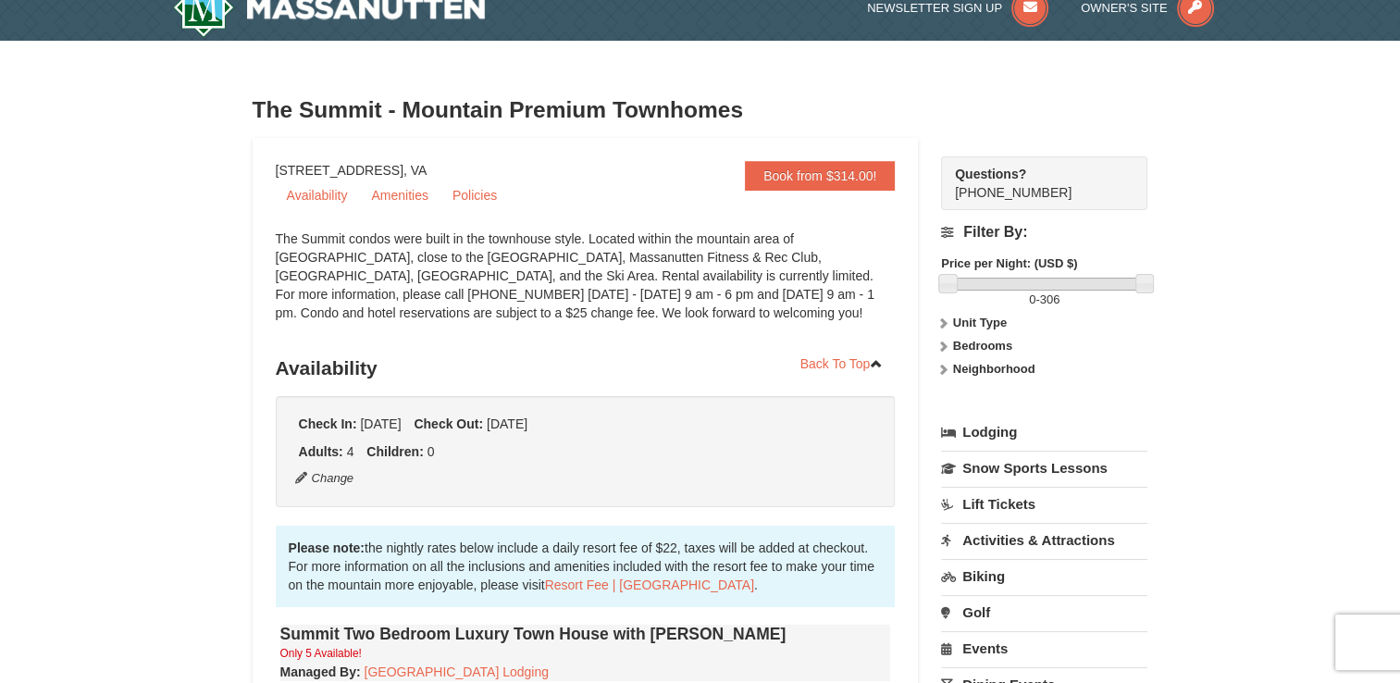
scroll to position [0, 0]
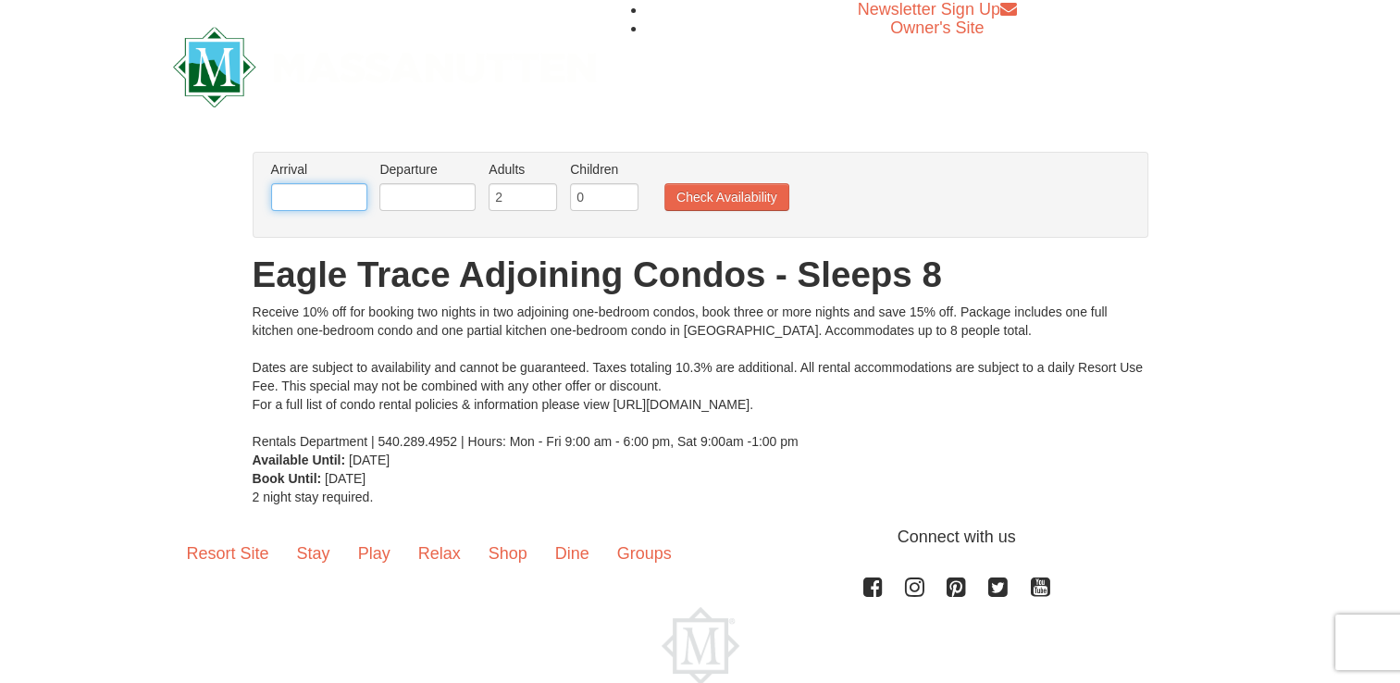
click at [329, 198] on input "text" at bounding box center [319, 197] width 96 height 28
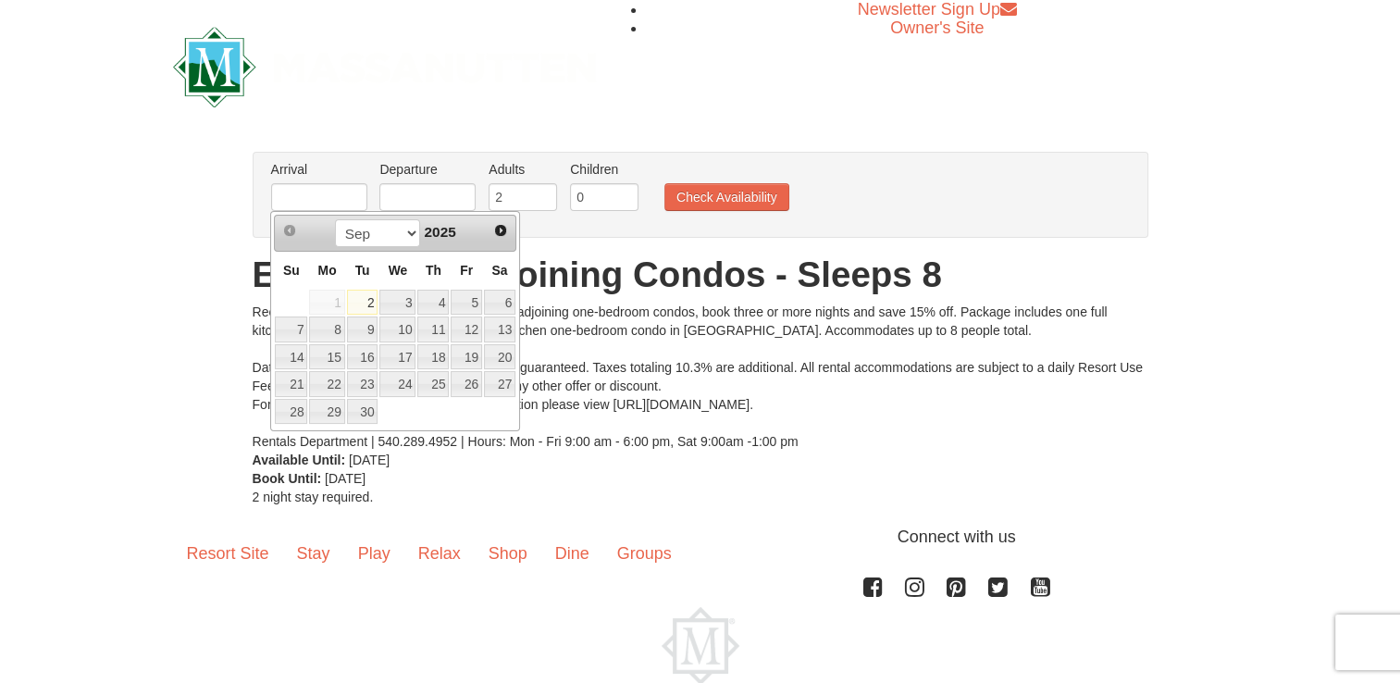
click at [636, 229] on div "Arrival Please format dates MM/DD/YYYY Please format dates MM/DD/YYYY Departure…" at bounding box center [701, 195] width 896 height 86
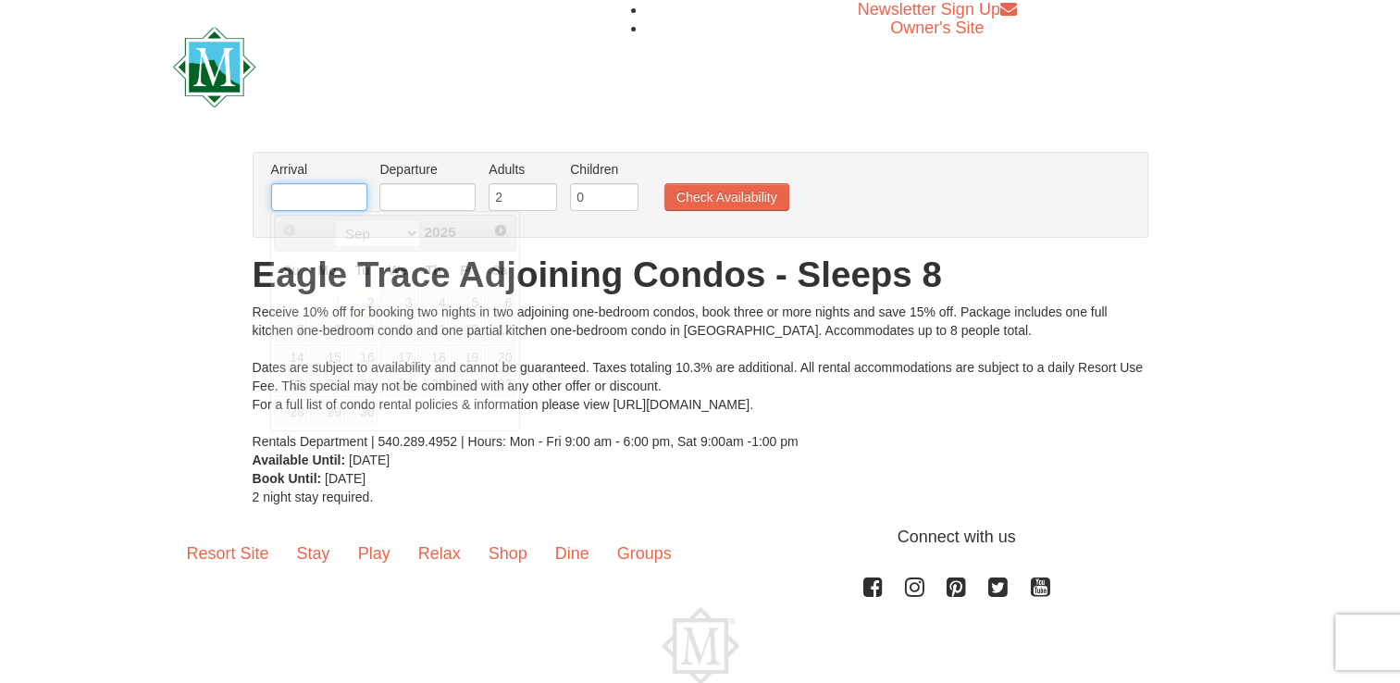
click at [328, 202] on input "text" at bounding box center [319, 197] width 96 height 28
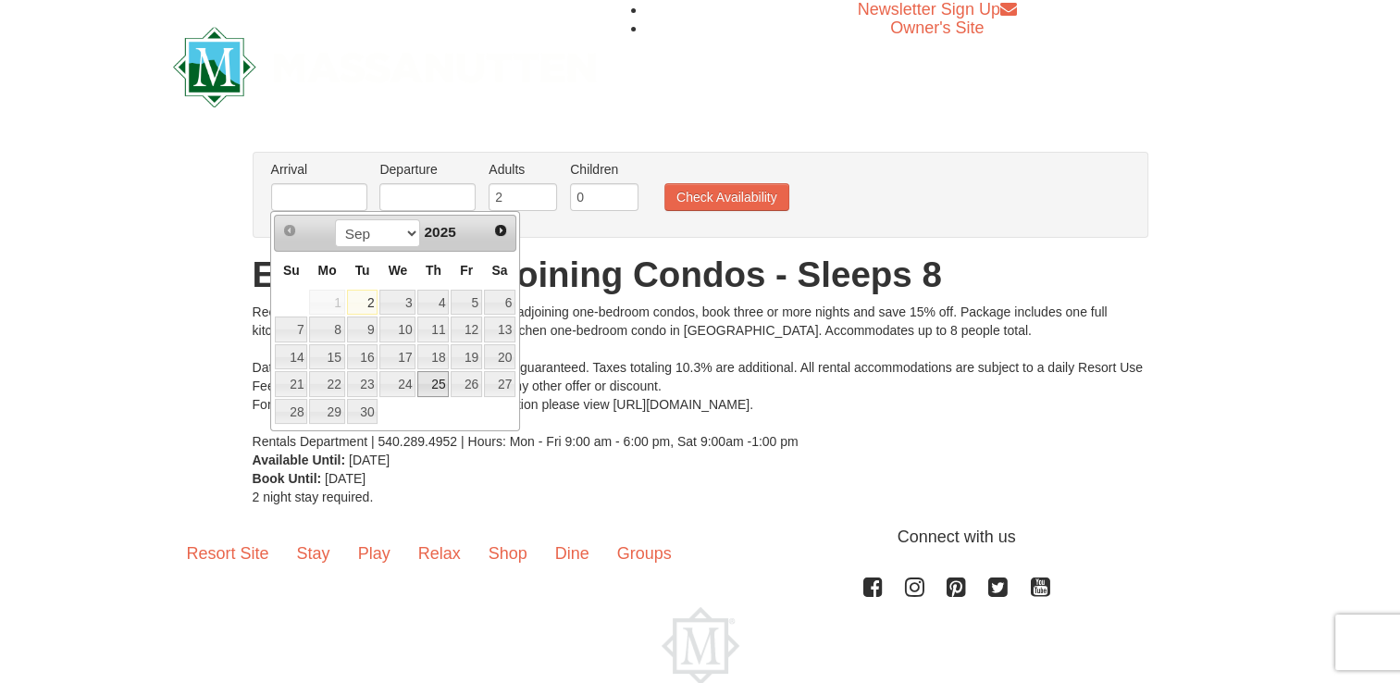
click at [442, 382] on link "25" at bounding box center [432, 384] width 31 height 26
type input "[DATE]"
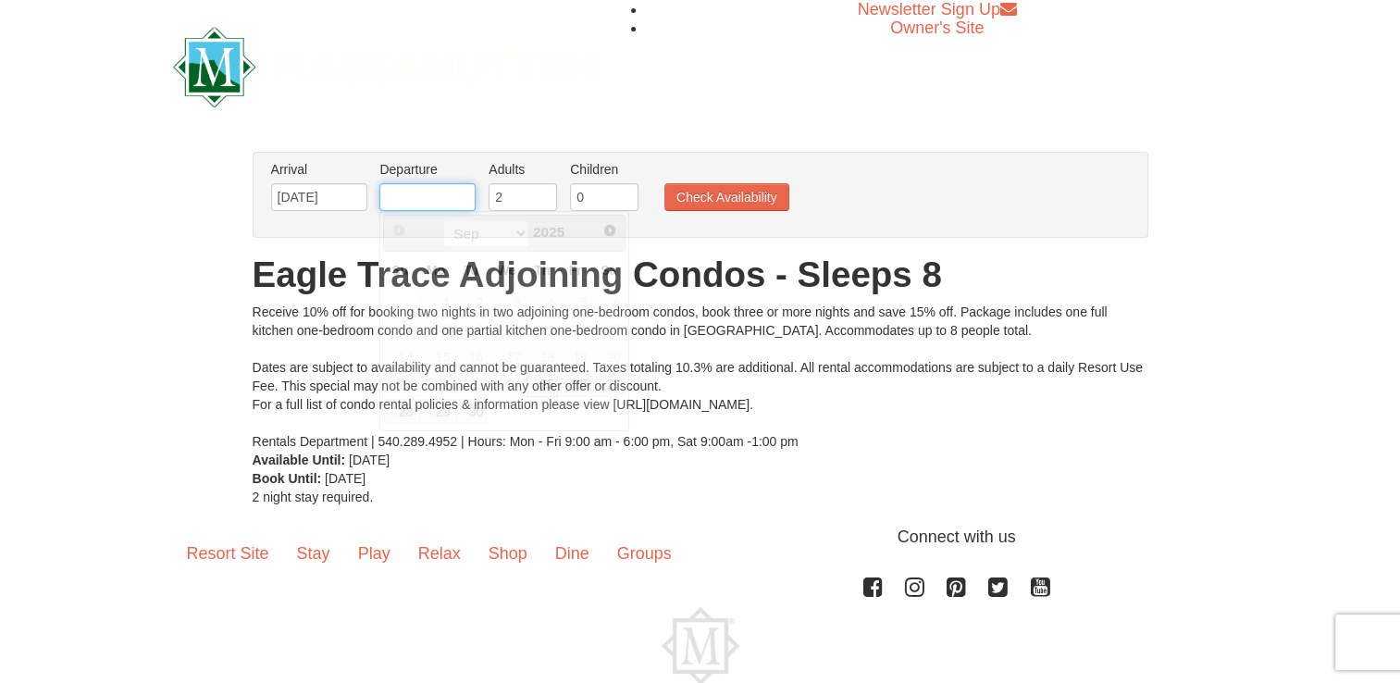
click at [409, 194] on input "text" at bounding box center [427, 197] width 96 height 28
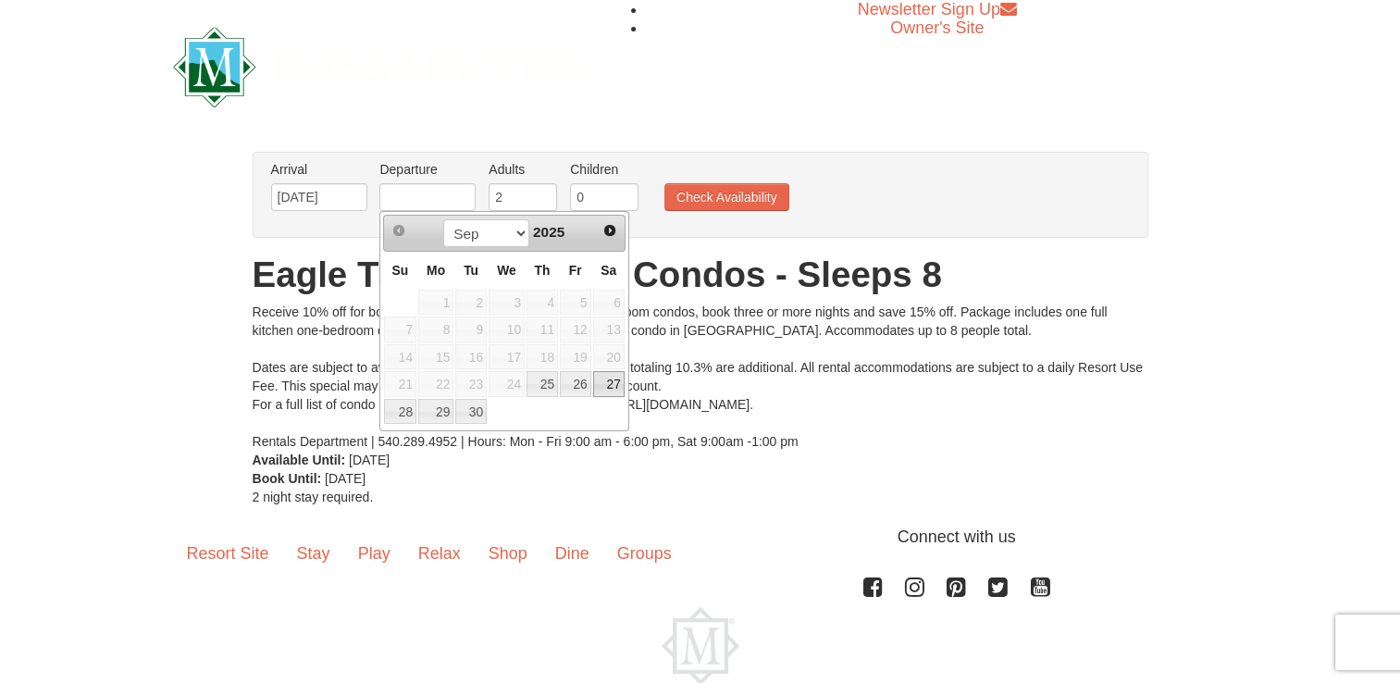
click at [613, 379] on link "27" at bounding box center [608, 384] width 31 height 26
type input "[DATE]"
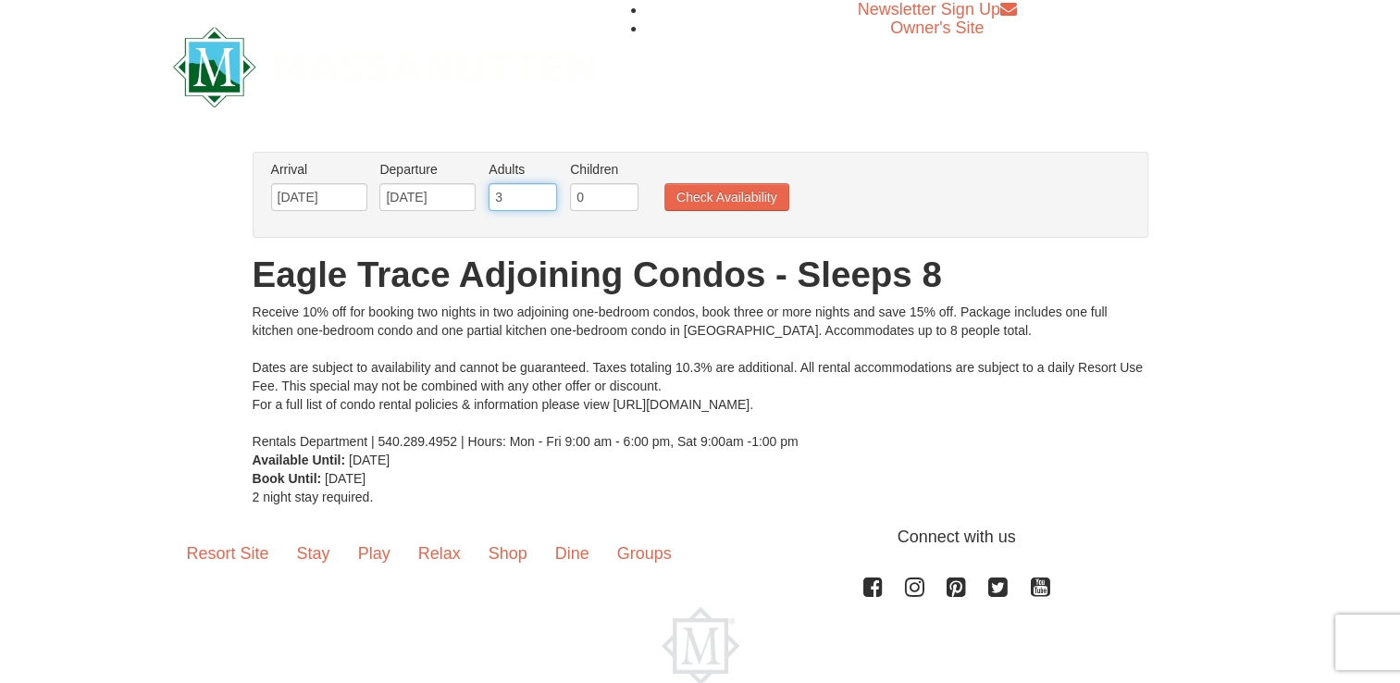
click at [544, 194] on input "3" at bounding box center [523, 197] width 68 height 28
type input "4"
click at [544, 194] on input "4" at bounding box center [523, 197] width 68 height 28
click at [695, 205] on button "Check Availability" at bounding box center [726, 197] width 125 height 28
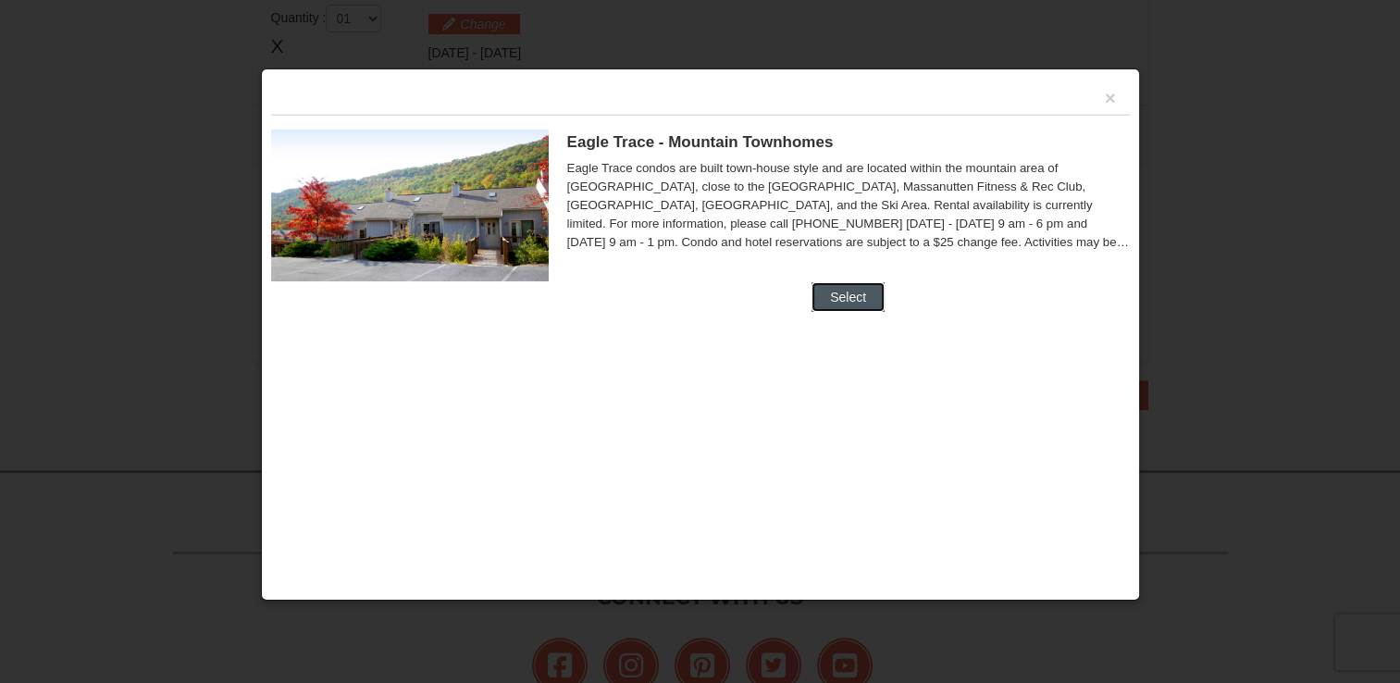
click at [848, 300] on button "Select" at bounding box center [847, 297] width 73 height 30
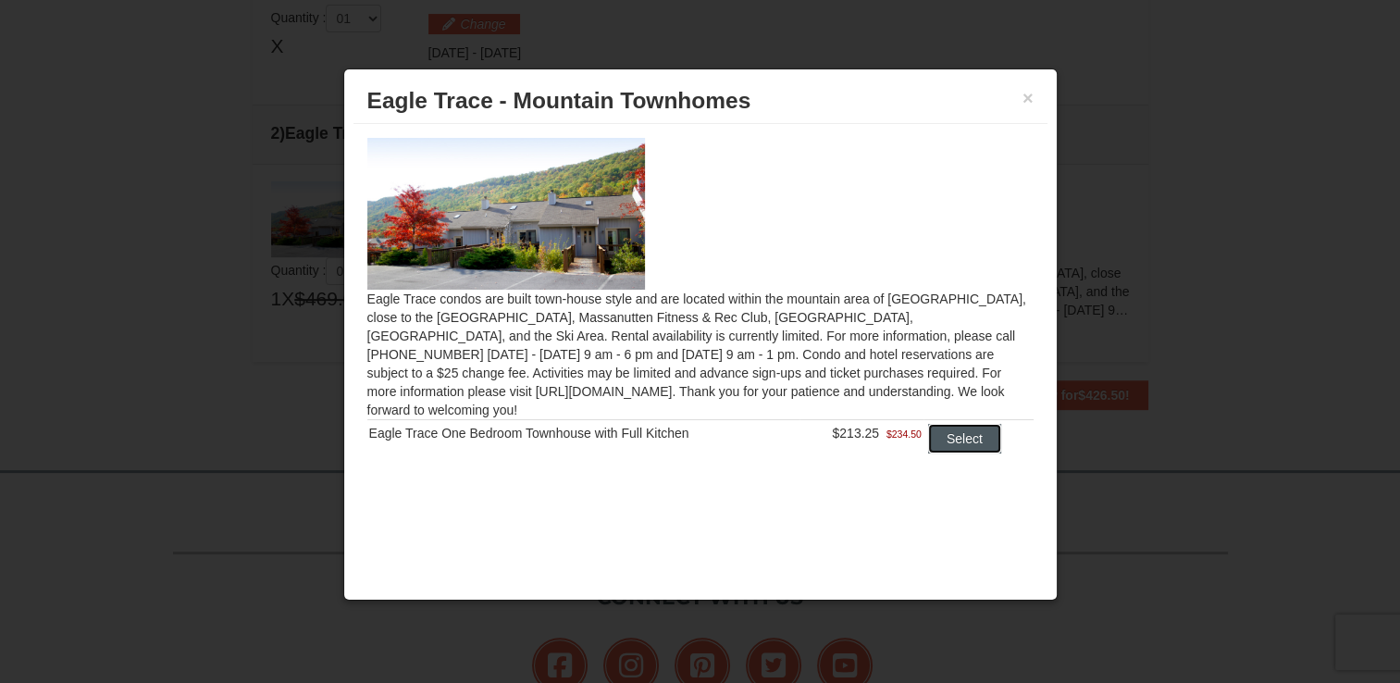
click at [961, 425] on button "Select" at bounding box center [964, 439] width 73 height 30
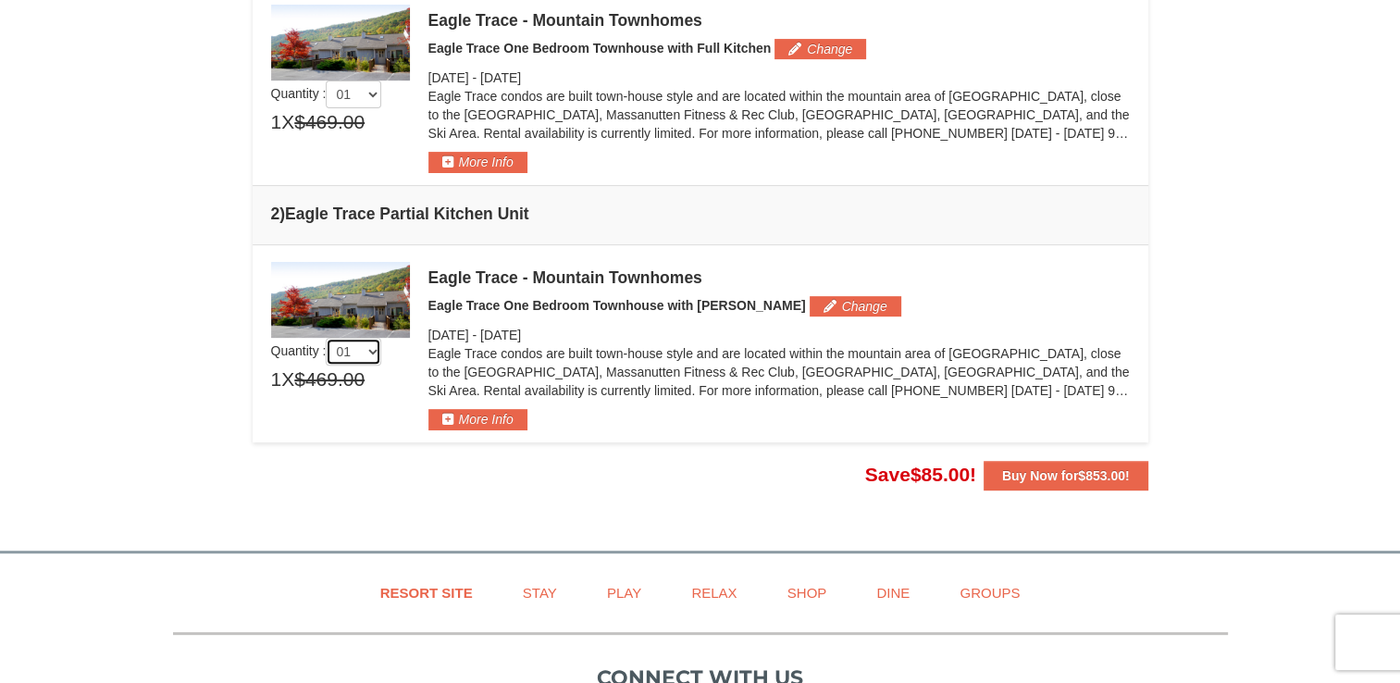
click at [377, 345] on select "01 02 03 04 05" at bounding box center [354, 352] width 56 height 28
select select "2"
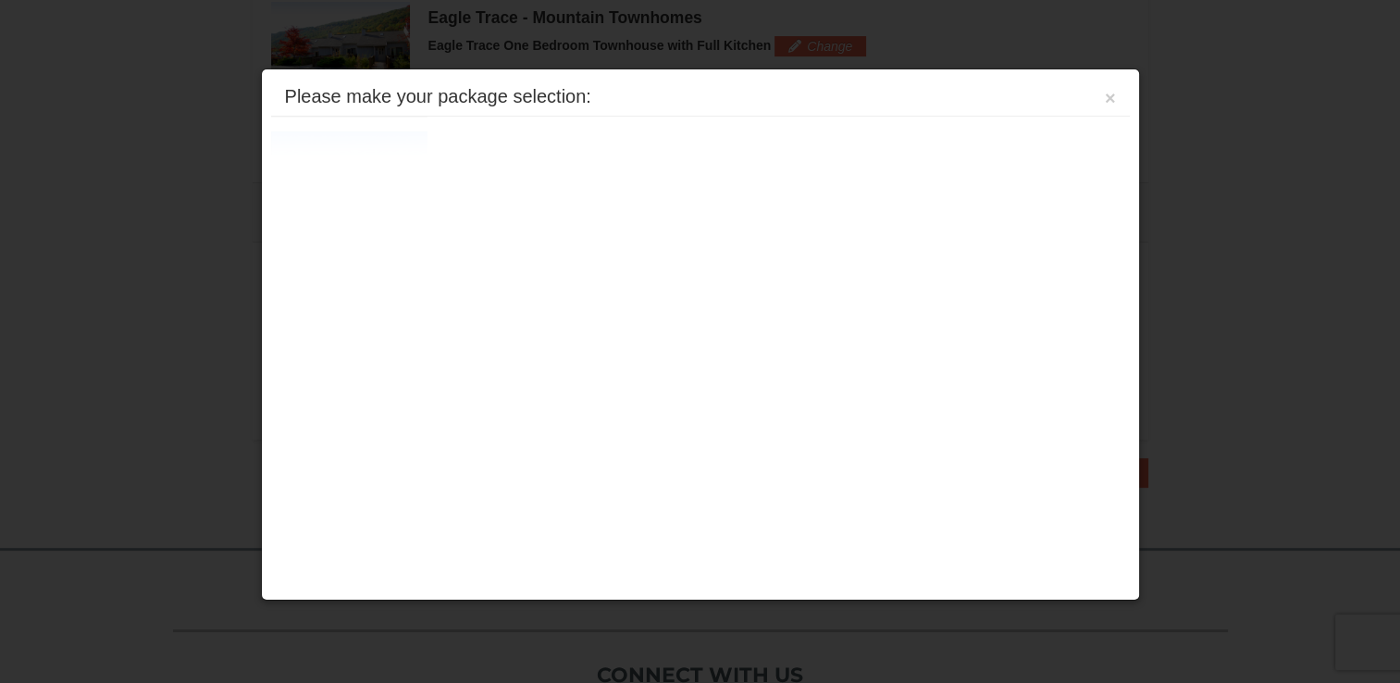
scroll to position [569, 0]
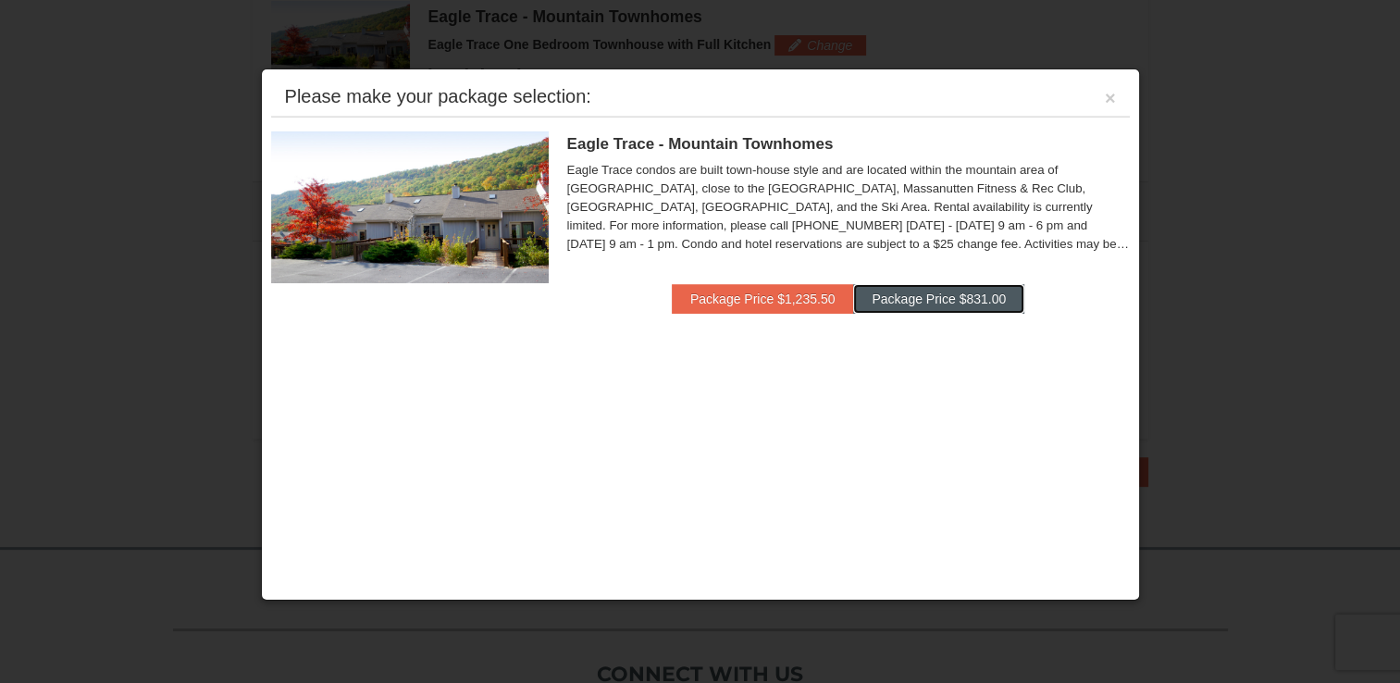
click at [890, 308] on button "Package Price $831.00" at bounding box center [938, 299] width 171 height 30
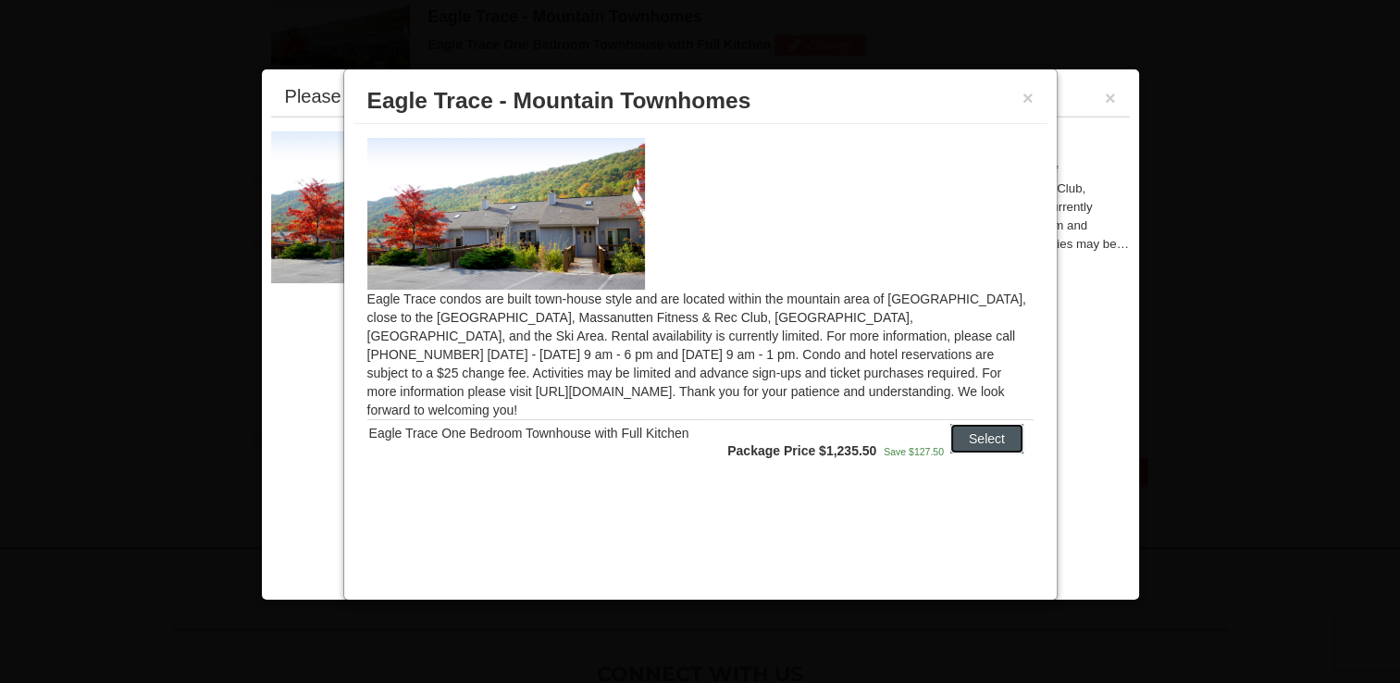
click at [974, 424] on button "Select" at bounding box center [986, 439] width 73 height 30
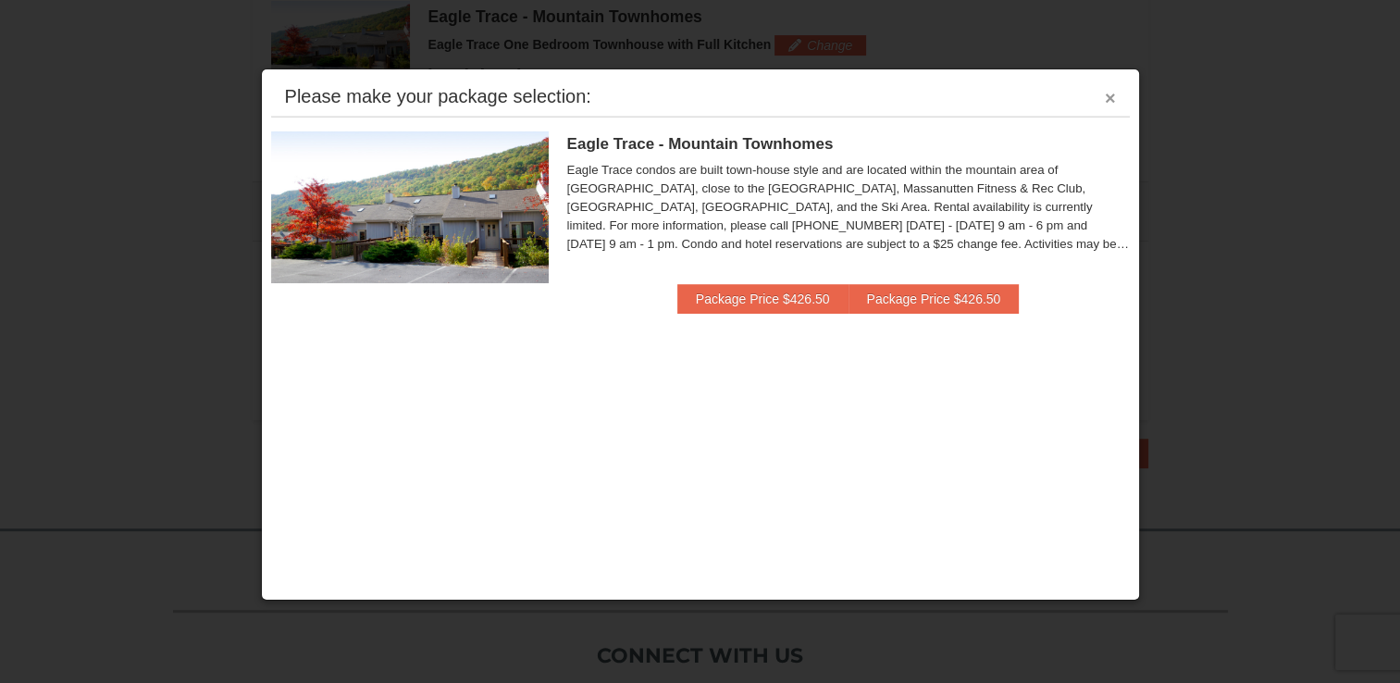
click at [1111, 98] on button "×" at bounding box center [1110, 98] width 11 height 19
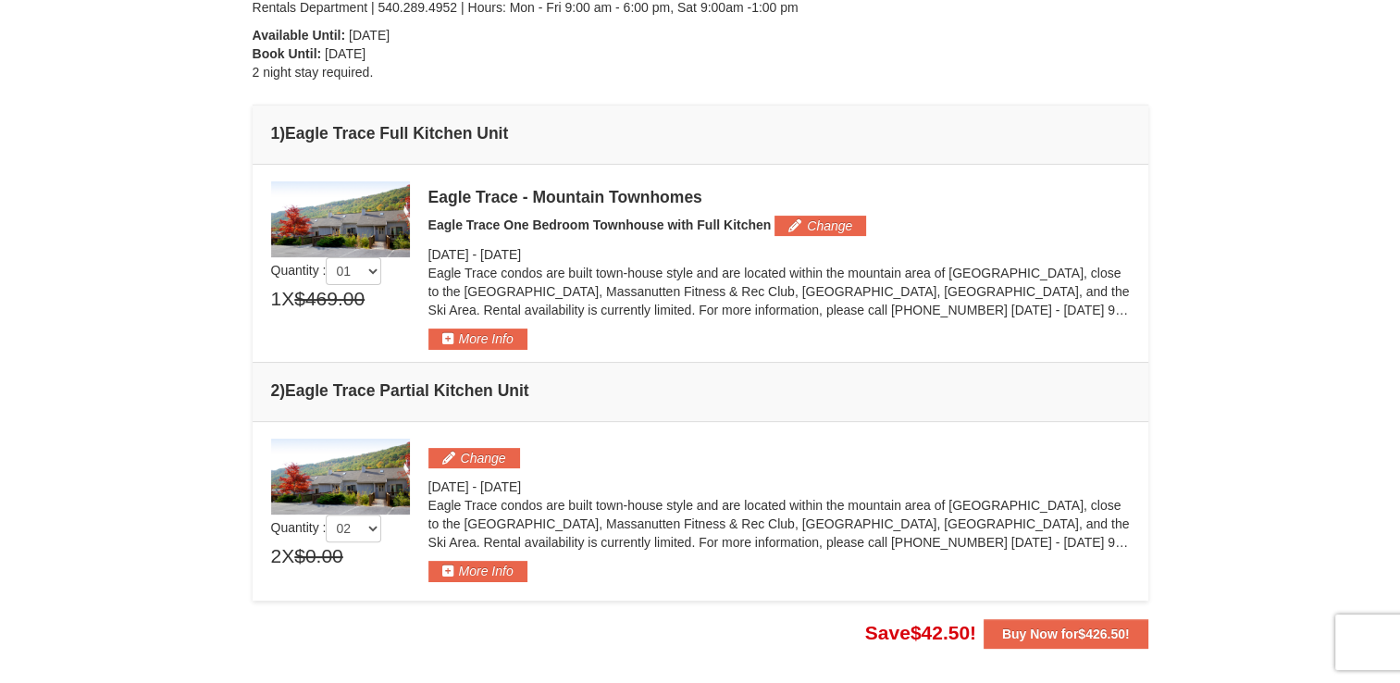
scroll to position [0, 0]
